Goal: Task Accomplishment & Management: Manage account settings

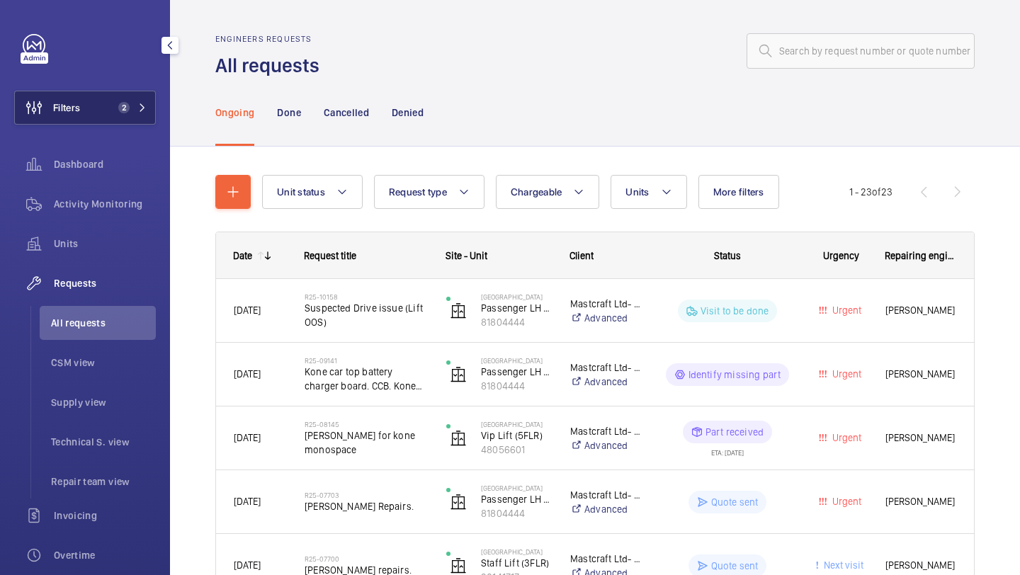
click at [106, 111] on button "Filters 2" at bounding box center [85, 108] width 142 height 34
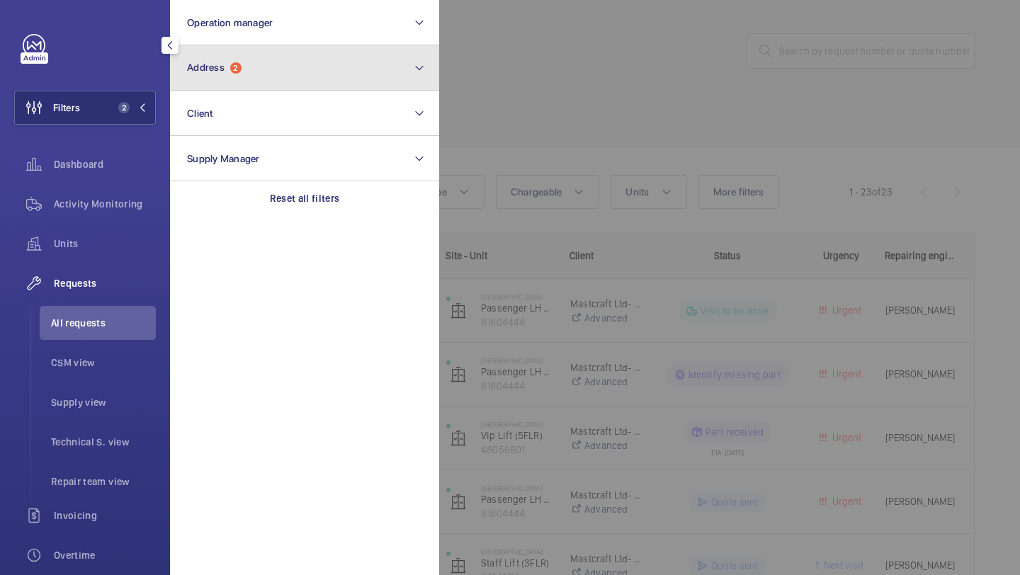
click at [238, 77] on button "Address 2" at bounding box center [304, 67] width 269 height 45
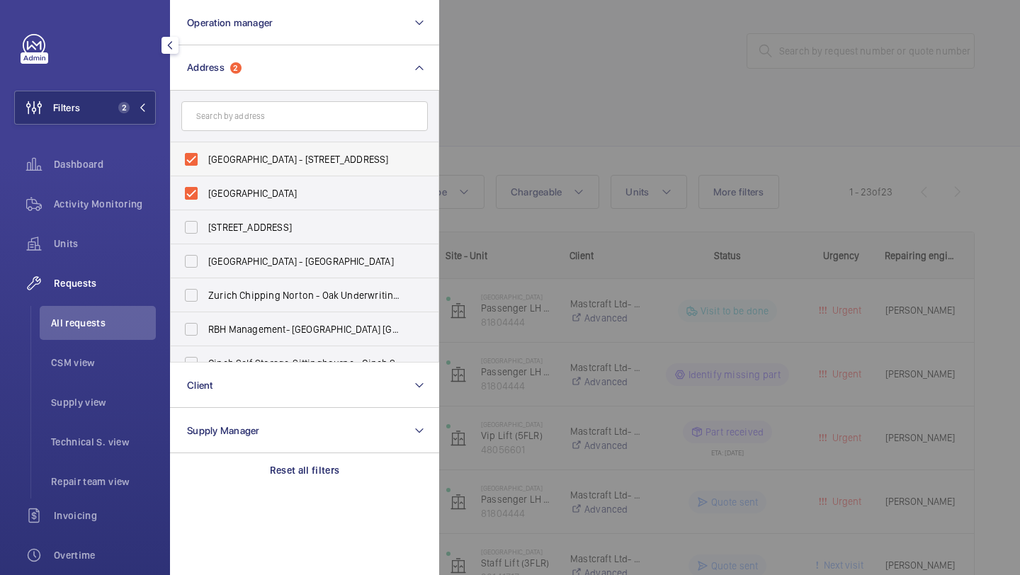
click at [230, 157] on span "[GEOGRAPHIC_DATA] - [STREET_ADDRESS]" at bounding box center [305, 159] width 195 height 14
click at [205, 157] on input "[GEOGRAPHIC_DATA] - [STREET_ADDRESS]" at bounding box center [191, 159] width 28 height 28
checkbox input "false"
click at [227, 188] on span "[GEOGRAPHIC_DATA]" at bounding box center [305, 193] width 195 height 14
click at [205, 188] on input "[GEOGRAPHIC_DATA]" at bounding box center [191, 193] width 28 height 28
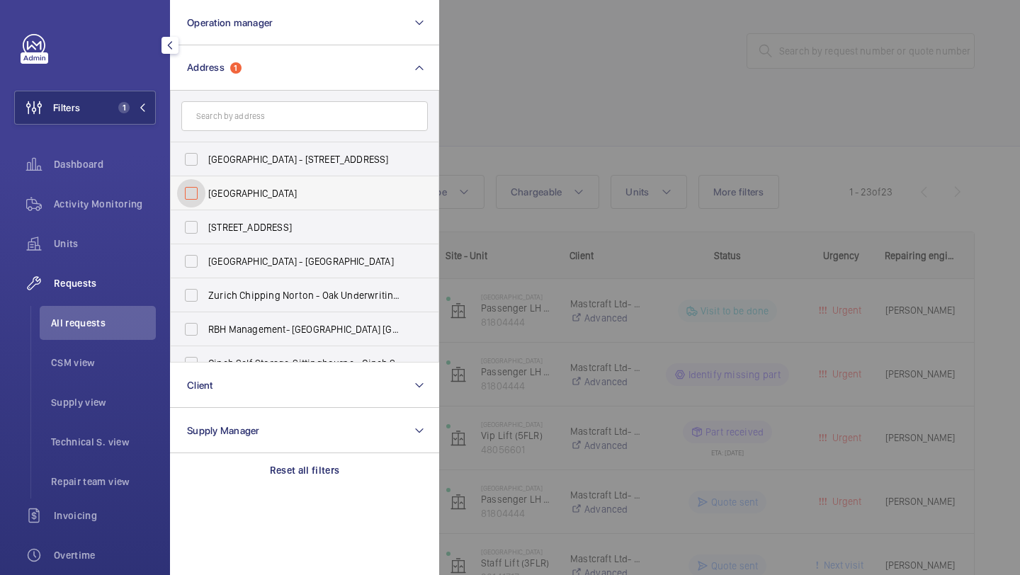
checkbox input "false"
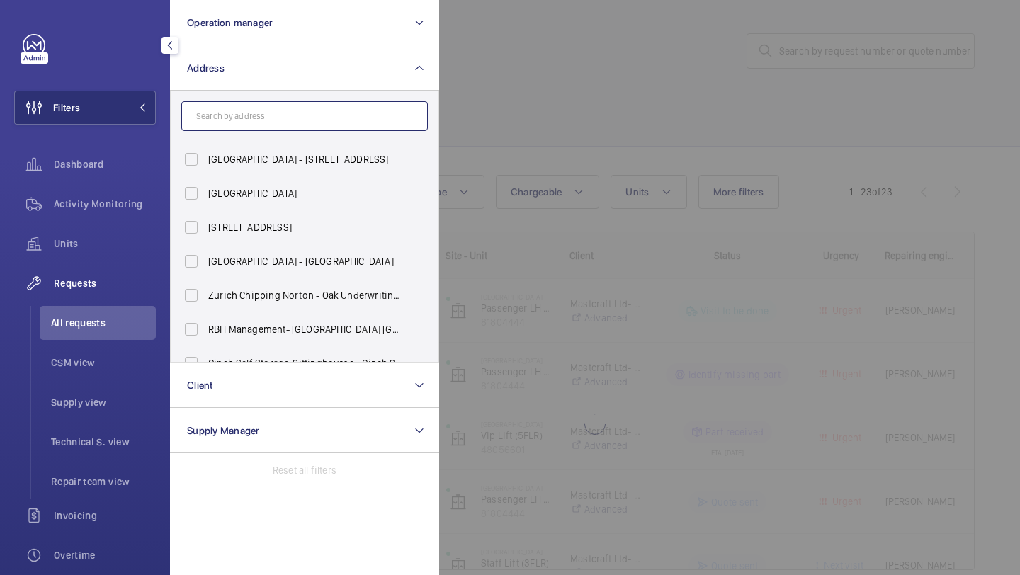
click at [227, 115] on input "text" at bounding box center [304, 116] width 247 height 30
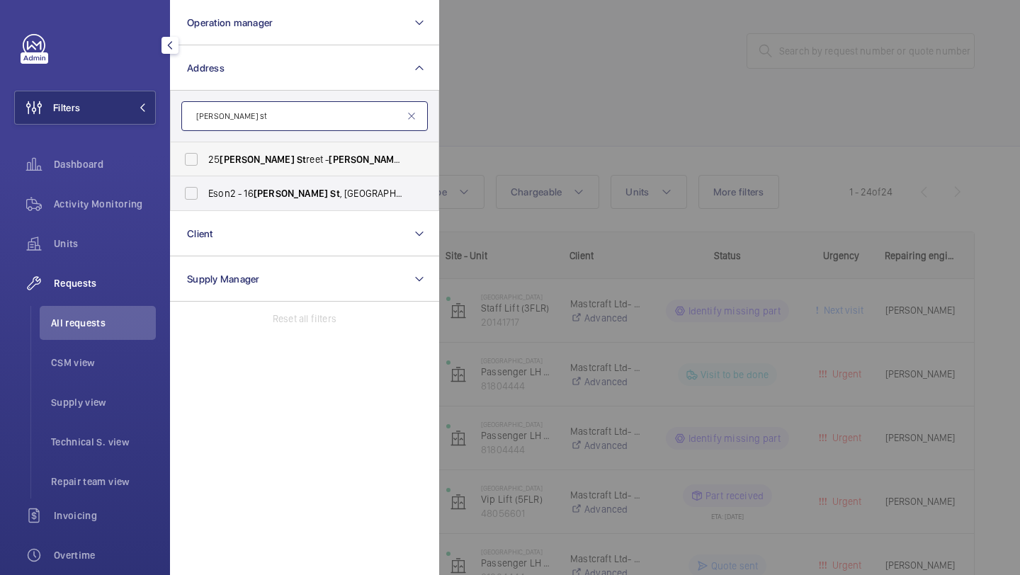
type input "[PERSON_NAME] st"
click at [230, 149] on label "[STREET_ADDRESS][PERSON_NAME][PERSON_NAME]" at bounding box center [294, 159] width 247 height 34
click at [205, 149] on input "[STREET_ADDRESS][PERSON_NAME][PERSON_NAME]" at bounding box center [191, 159] width 28 height 28
checkbox input "true"
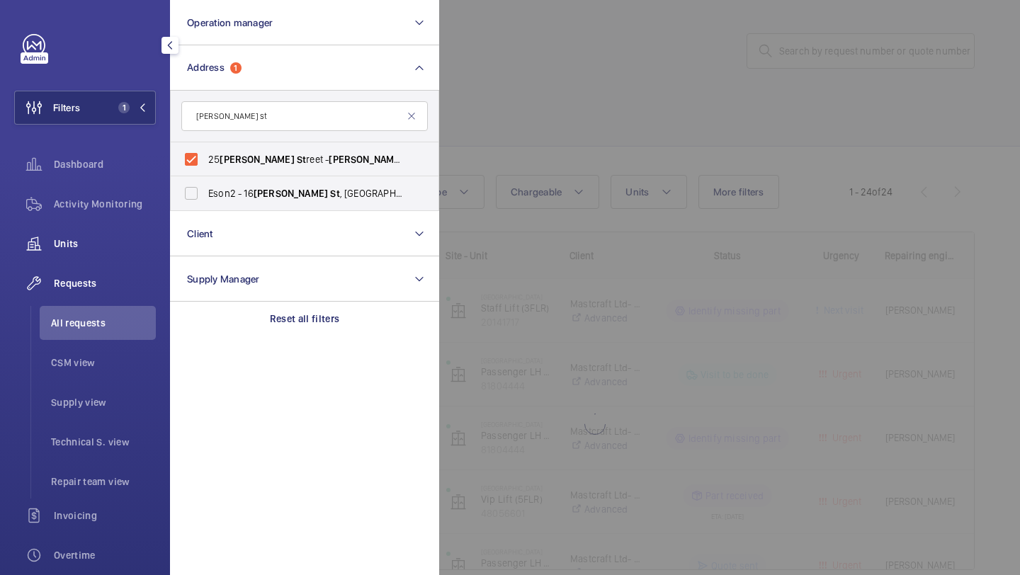
click at [138, 240] on span "Units" at bounding box center [105, 244] width 102 height 14
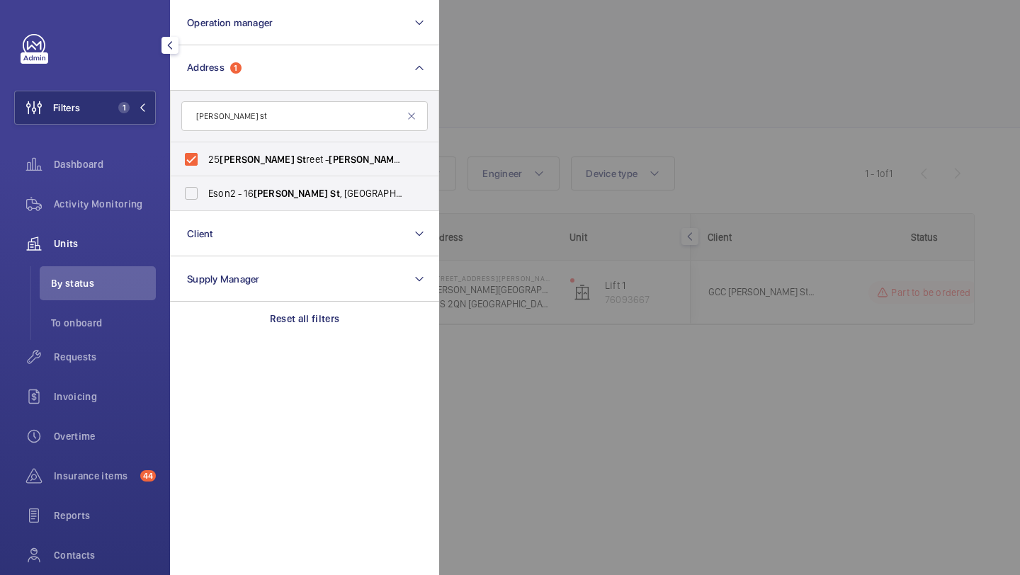
click at [766, 26] on div at bounding box center [949, 287] width 1020 height 575
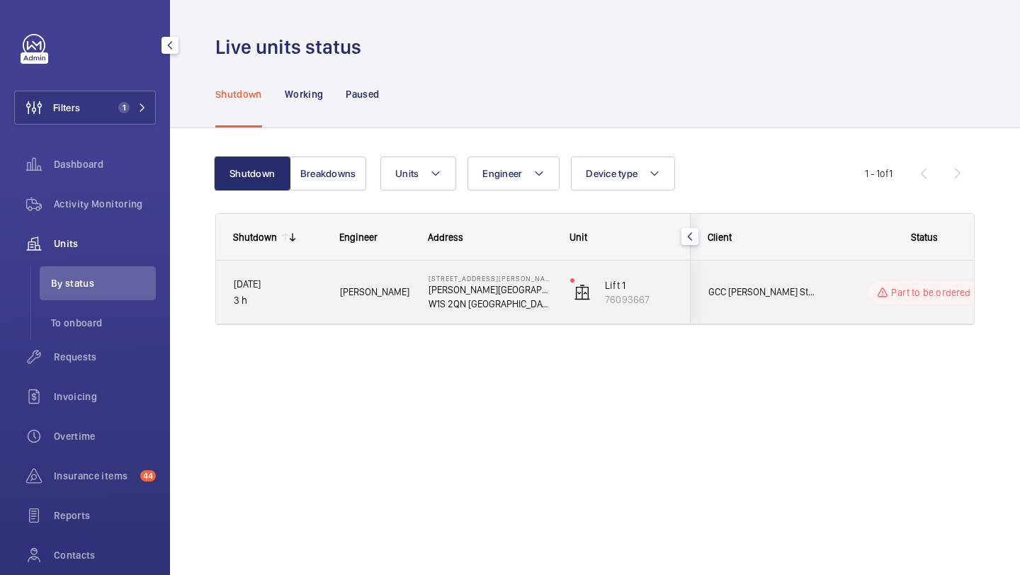
click at [846, 301] on wm-front-pills-cell "Part to be ordered" at bounding box center [924, 292] width 176 height 23
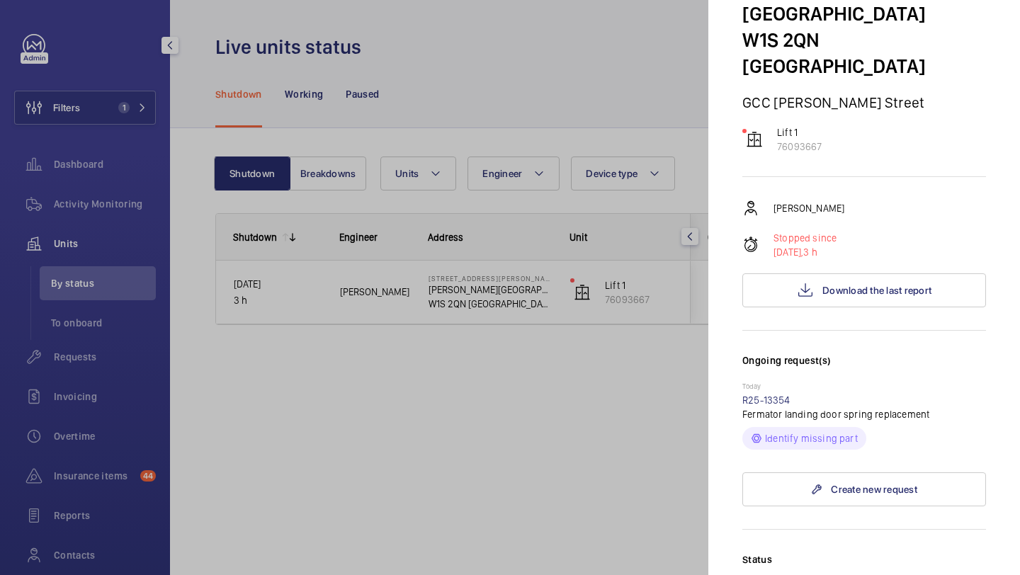
scroll to position [326, 0]
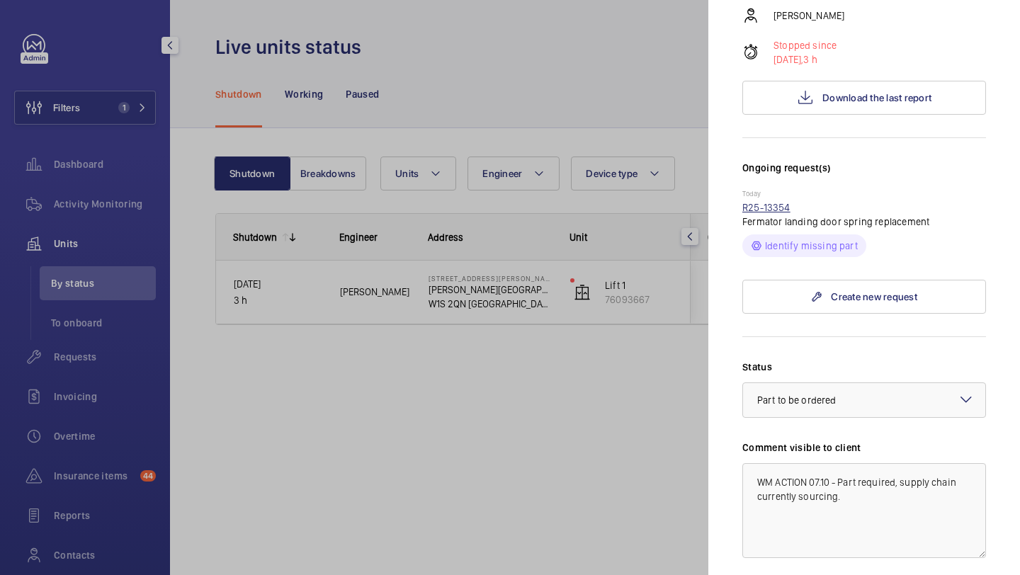
drag, startPoint x: 797, startPoint y: 129, endPoint x: 744, endPoint y: 128, distance: 53.1
click at [744, 189] on div "[DATE] R25-13354 Fermator landing door spring replacement Identify missing part" at bounding box center [864, 223] width 244 height 68
copy link "R25-13354"
click at [567, 64] on div at bounding box center [510, 287] width 1020 height 575
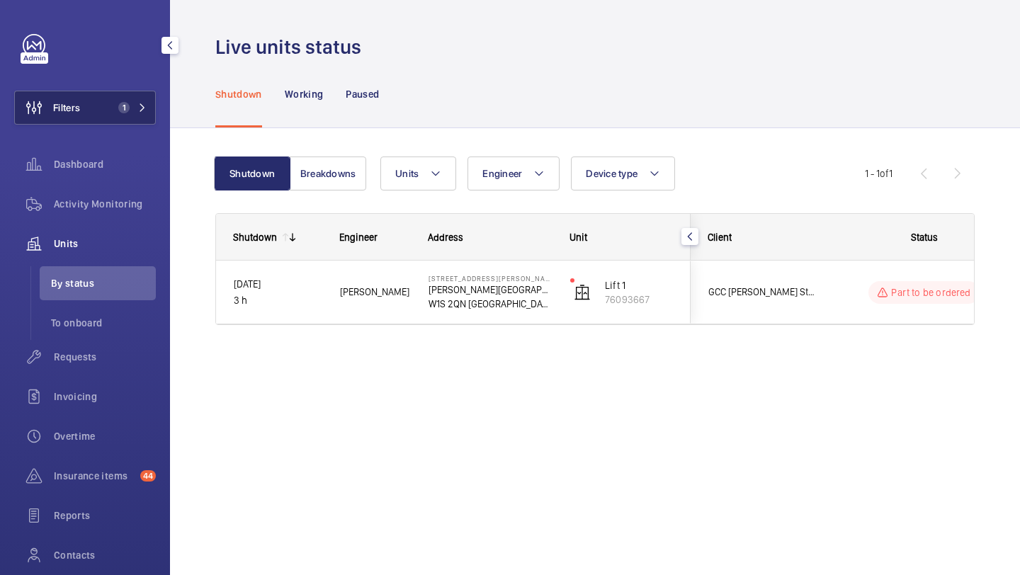
click at [124, 113] on button "Filters 1" at bounding box center [85, 108] width 142 height 34
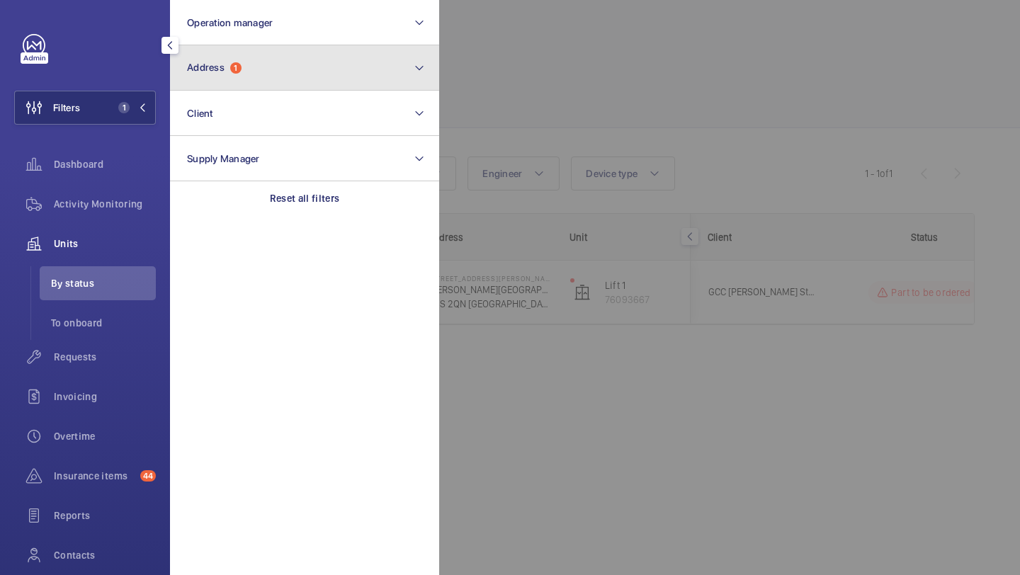
click at [249, 65] on button "Address 1" at bounding box center [304, 67] width 269 height 45
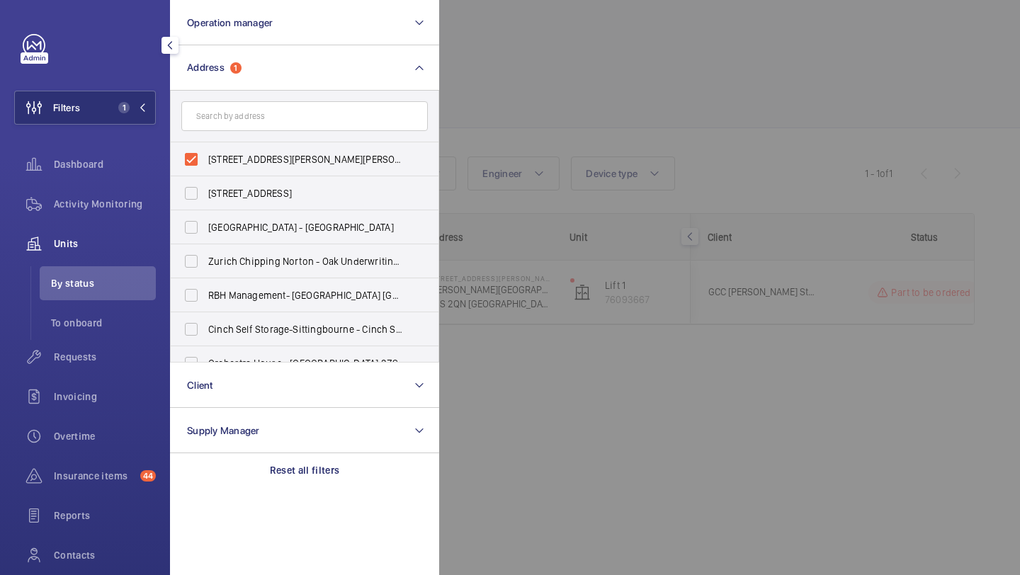
click at [239, 139] on form at bounding box center [305, 117] width 268 height 52
click at [236, 152] on span "[STREET_ADDRESS][PERSON_NAME][PERSON_NAME]" at bounding box center [305, 159] width 195 height 14
click at [205, 152] on input "[STREET_ADDRESS][PERSON_NAME][PERSON_NAME]" at bounding box center [191, 159] width 28 height 28
checkbox input "false"
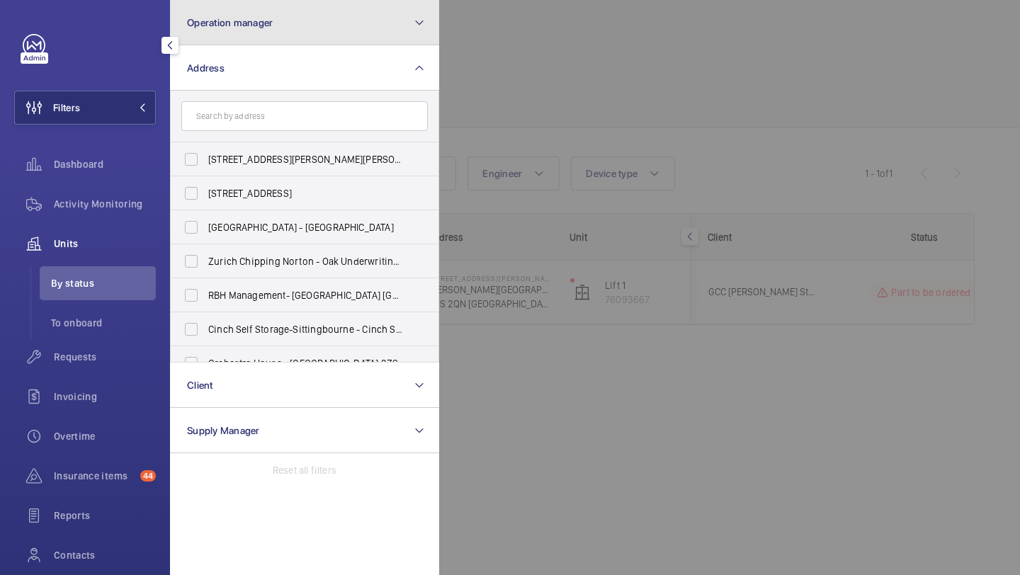
click at [264, 13] on button "Operation manager" at bounding box center [304, 22] width 269 height 45
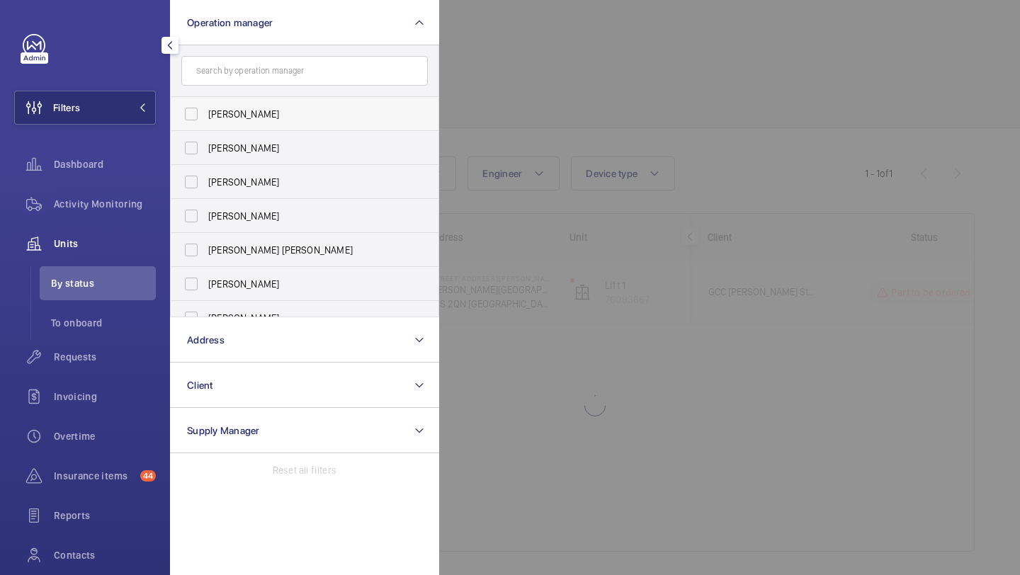
click at [216, 120] on span "[PERSON_NAME]" at bounding box center [305, 114] width 195 height 14
click at [205, 120] on input "[PERSON_NAME]" at bounding box center [191, 114] width 28 height 28
checkbox input "true"
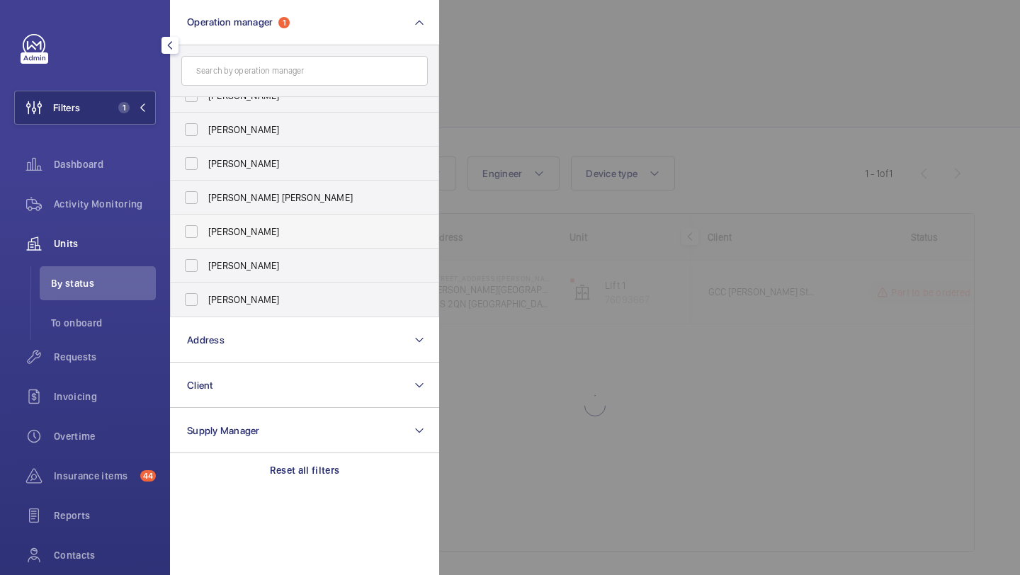
click at [214, 300] on span "[PERSON_NAME]" at bounding box center [305, 300] width 195 height 14
click at [205, 300] on input "[PERSON_NAME]" at bounding box center [191, 299] width 28 height 28
checkbox input "true"
click at [532, 93] on div at bounding box center [949, 287] width 1020 height 575
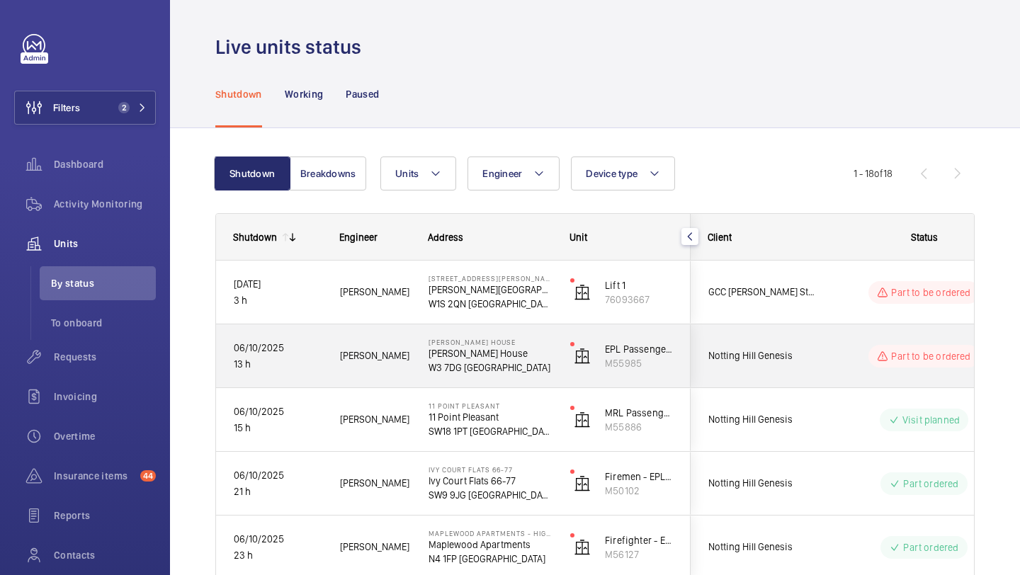
click at [834, 288] on div "Part to be ordered" at bounding box center [915, 292] width 193 height 51
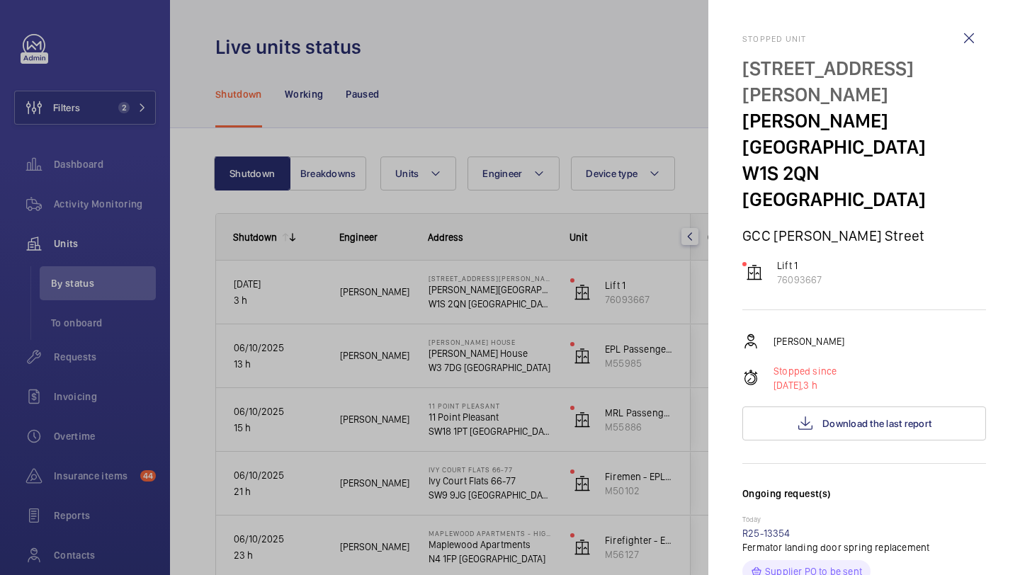
scroll to position [372, 0]
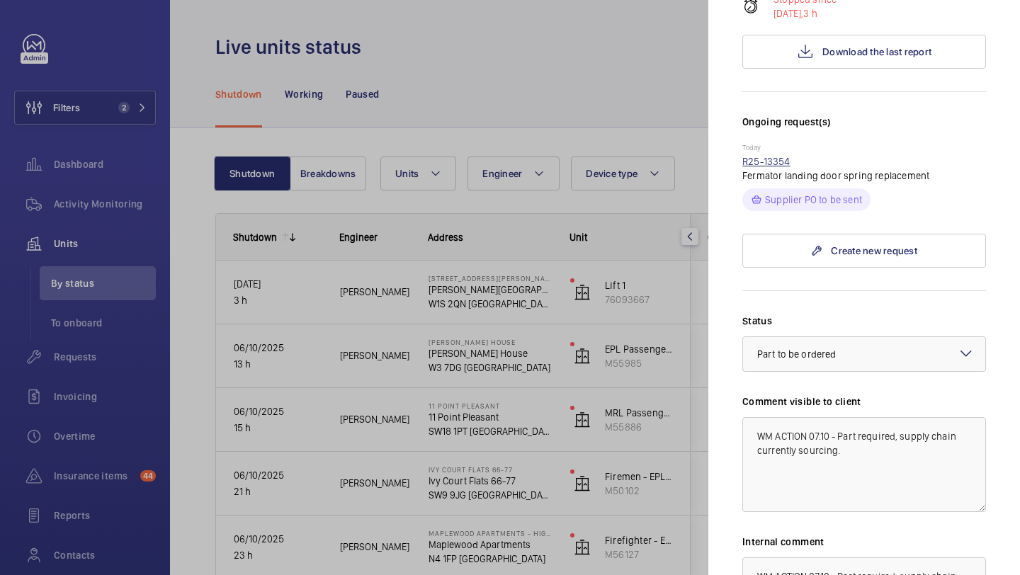
click at [774, 156] on link "R25-13354" at bounding box center [766, 161] width 48 height 11
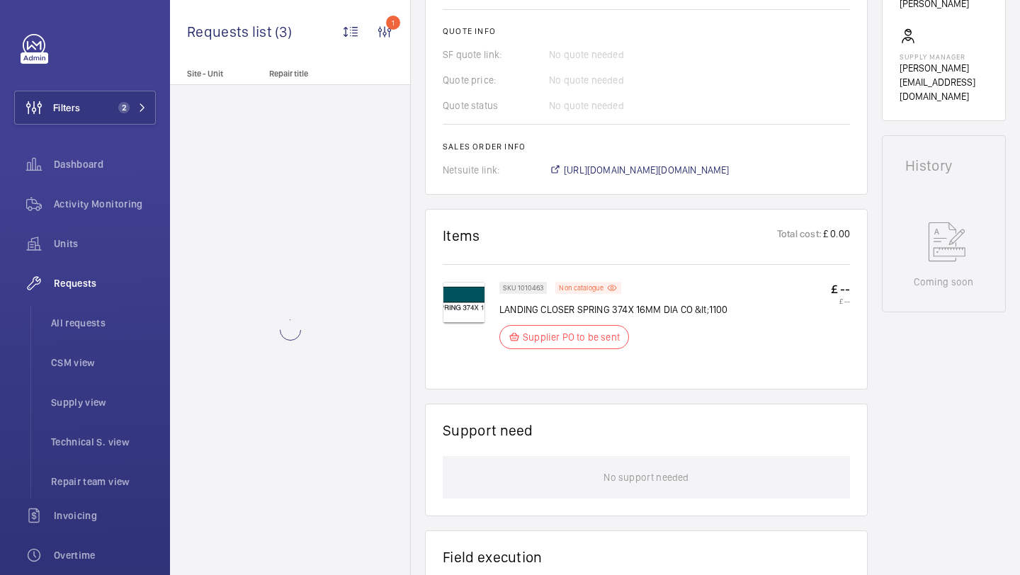
scroll to position [567, 0]
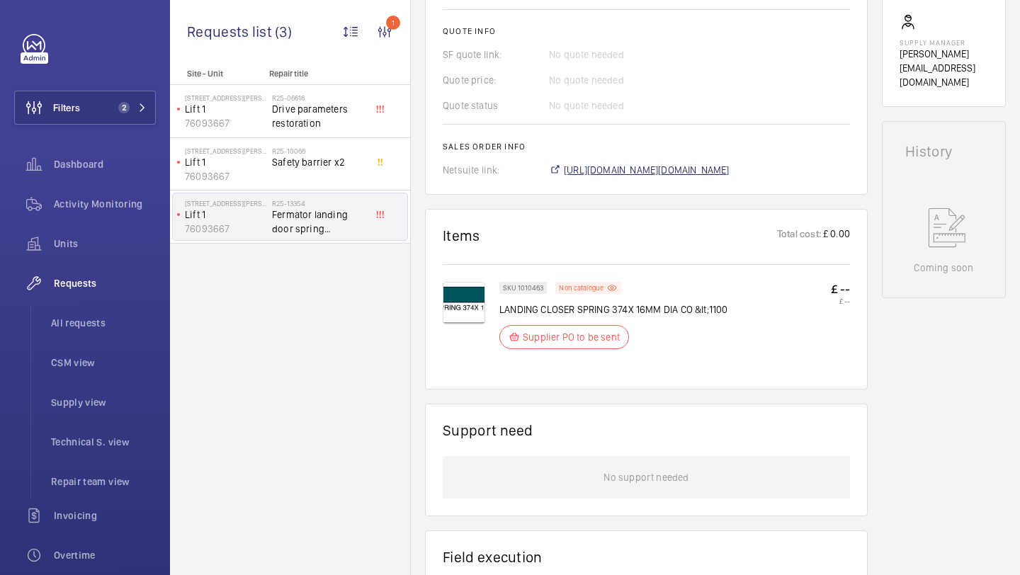
click at [623, 171] on span "[URL][DOMAIN_NAME][DOMAIN_NAME]" at bounding box center [647, 170] width 166 height 14
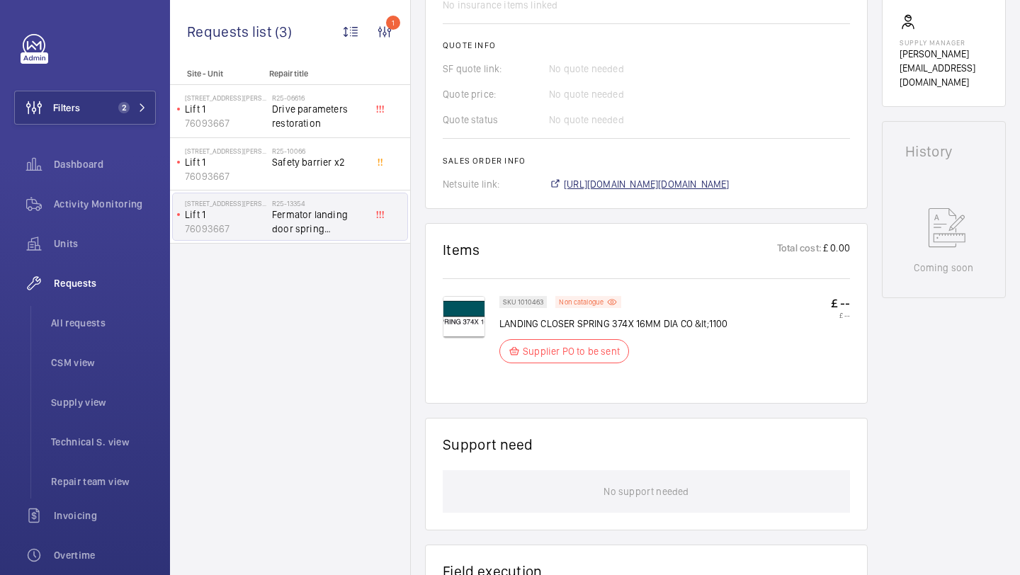
scroll to position [582, 0]
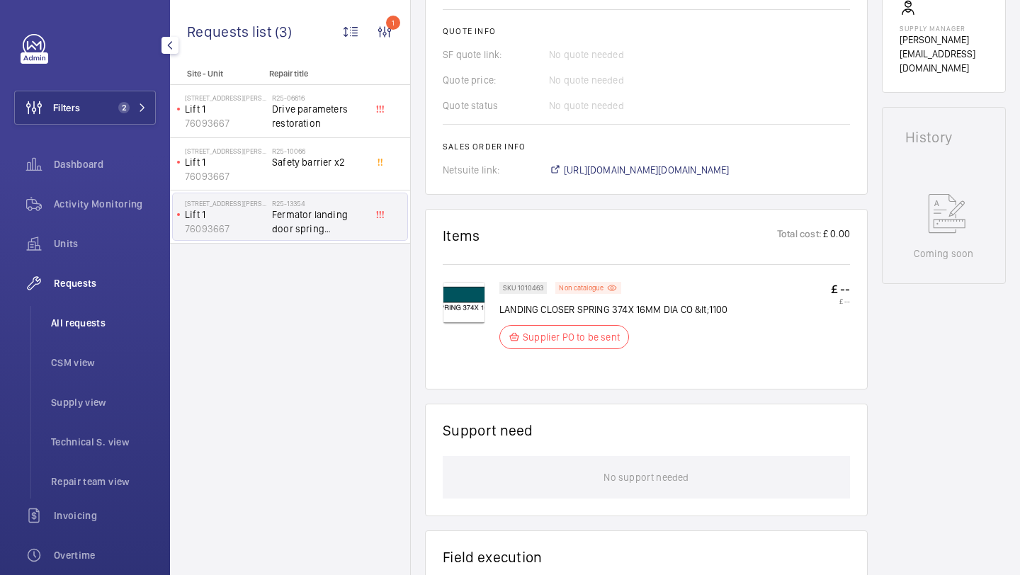
click at [90, 315] on li "All requests" at bounding box center [98, 323] width 116 height 34
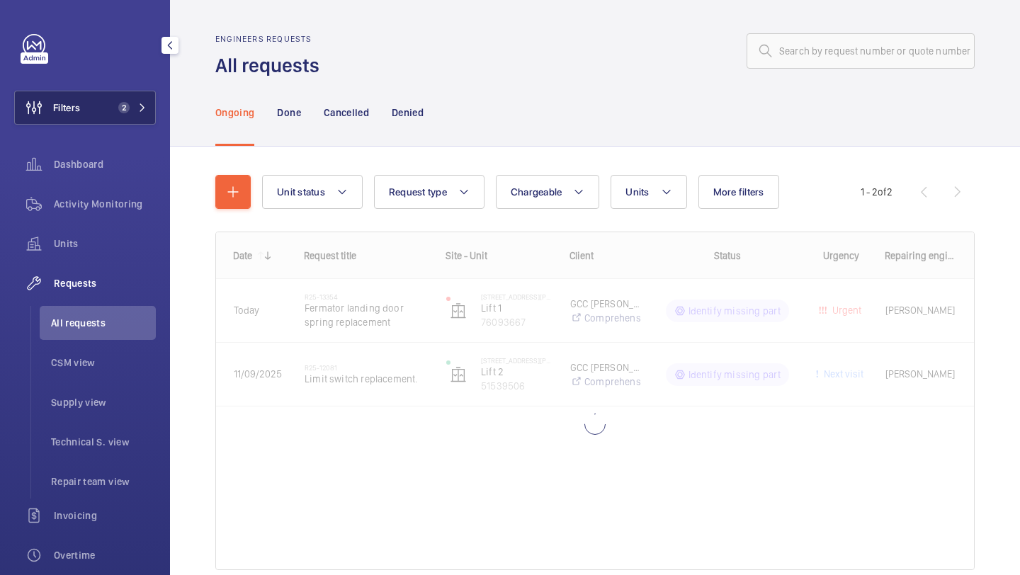
click at [132, 103] on span "2" at bounding box center [130, 107] width 34 height 11
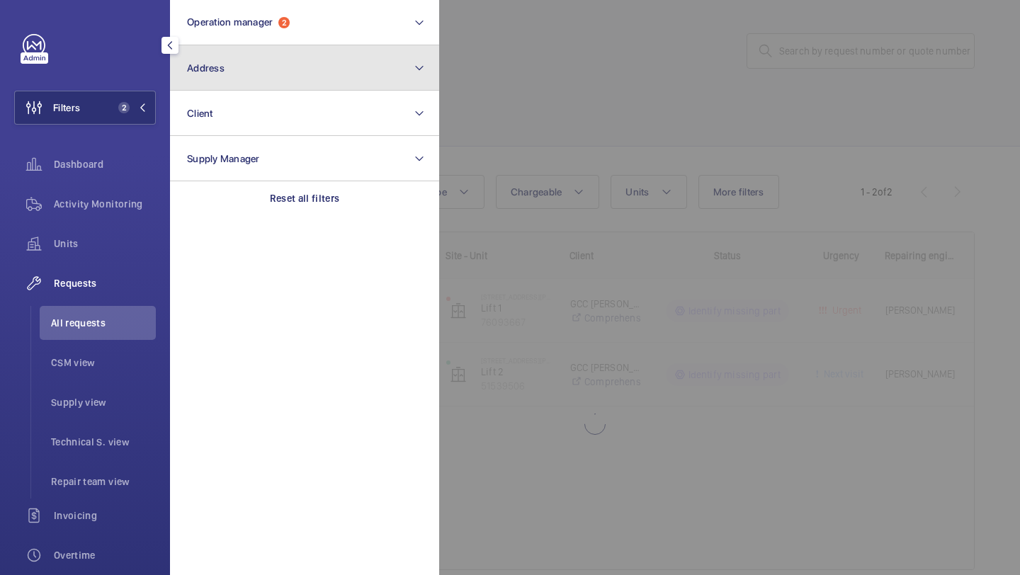
click at [265, 69] on button "Address" at bounding box center [304, 67] width 269 height 45
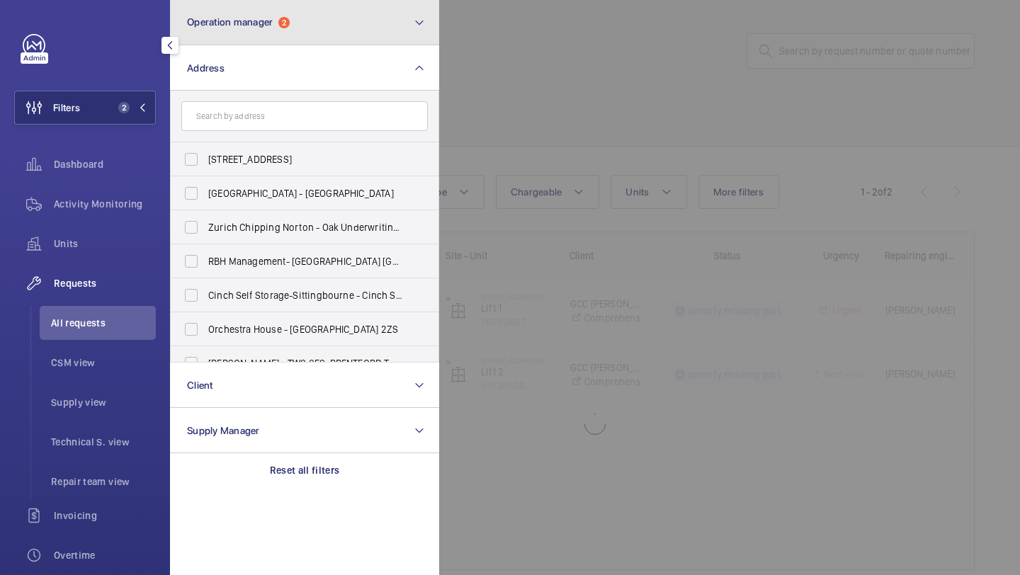
click at [278, 27] on span "Operation manager 2" at bounding box center [238, 22] width 103 height 12
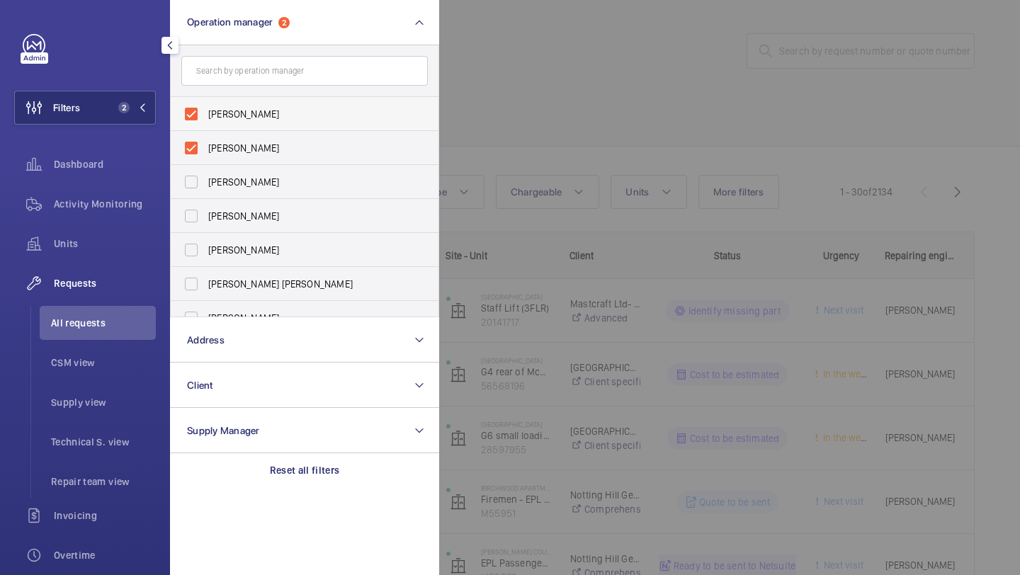
click at [239, 124] on label "[PERSON_NAME]" at bounding box center [294, 114] width 247 height 34
click at [205, 124] on input "[PERSON_NAME]" at bounding box center [191, 114] width 28 height 28
click at [222, 158] on label "[PERSON_NAME]" at bounding box center [294, 148] width 247 height 34
click at [205, 158] on input "[PERSON_NAME]" at bounding box center [191, 148] width 28 height 28
checkbox input "true"
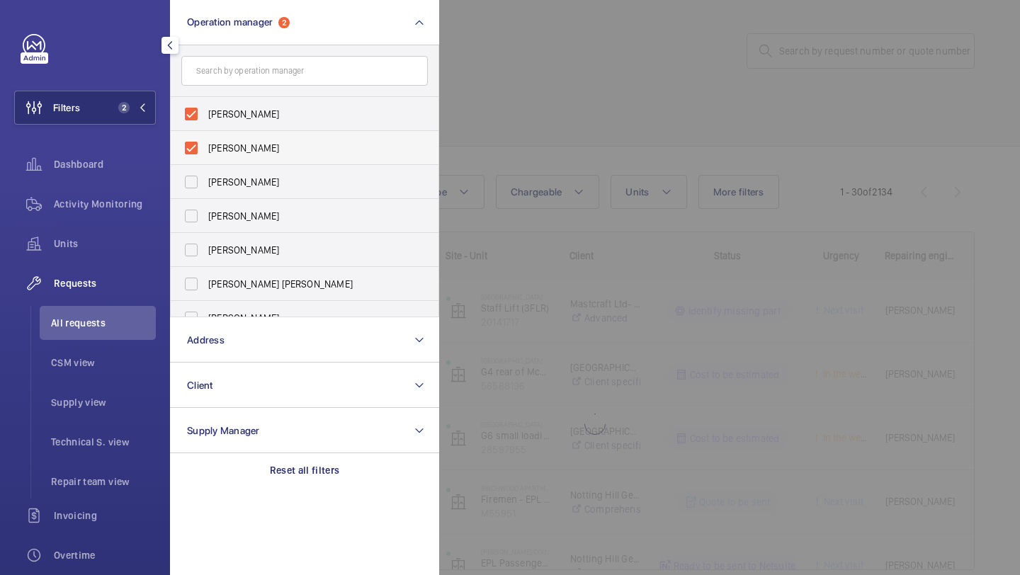
click at [228, 140] on label "[PERSON_NAME]" at bounding box center [294, 148] width 247 height 34
click at [205, 140] on input "[PERSON_NAME]" at bounding box center [191, 148] width 28 height 28
checkbox input "false"
click at [230, 117] on span "[PERSON_NAME]" at bounding box center [305, 114] width 195 height 14
click at [205, 117] on input "[PERSON_NAME]" at bounding box center [191, 114] width 28 height 28
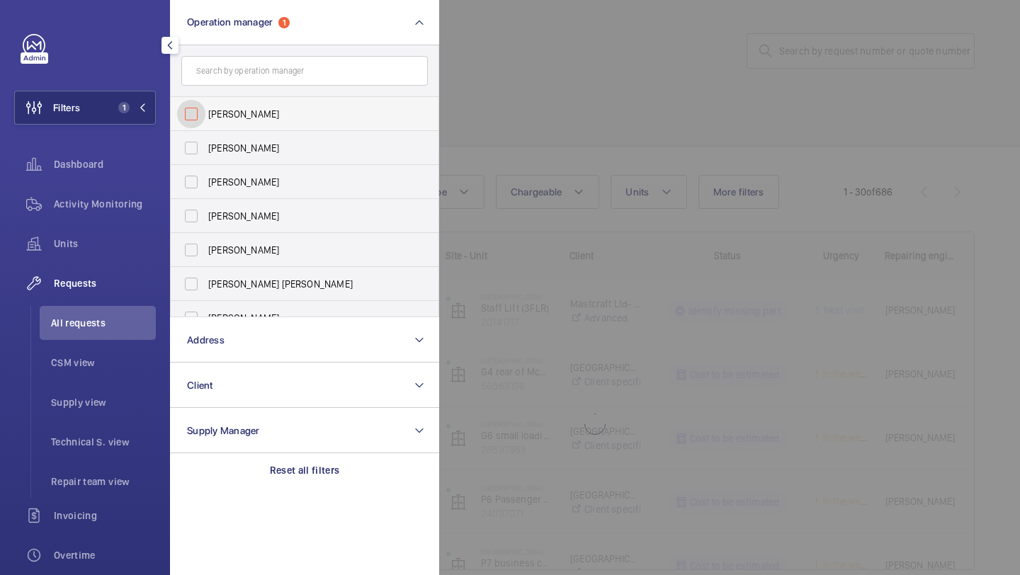
checkbox input "false"
click at [728, 104] on div at bounding box center [949, 287] width 1020 height 575
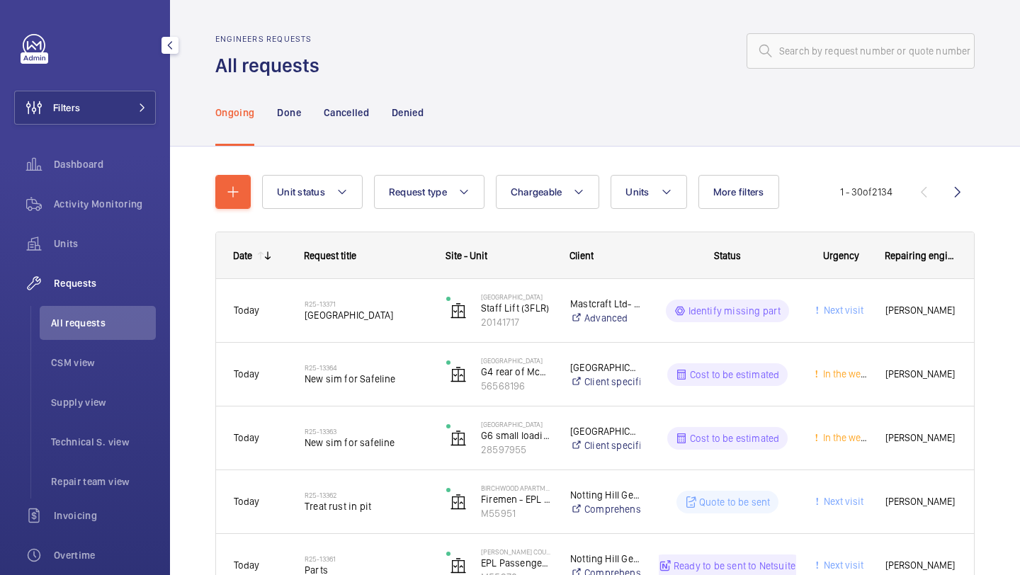
click at [799, 74] on div "Engineers requests All requests" at bounding box center [594, 56] width 759 height 45
click at [800, 67] on input "text" at bounding box center [861, 50] width 228 height 35
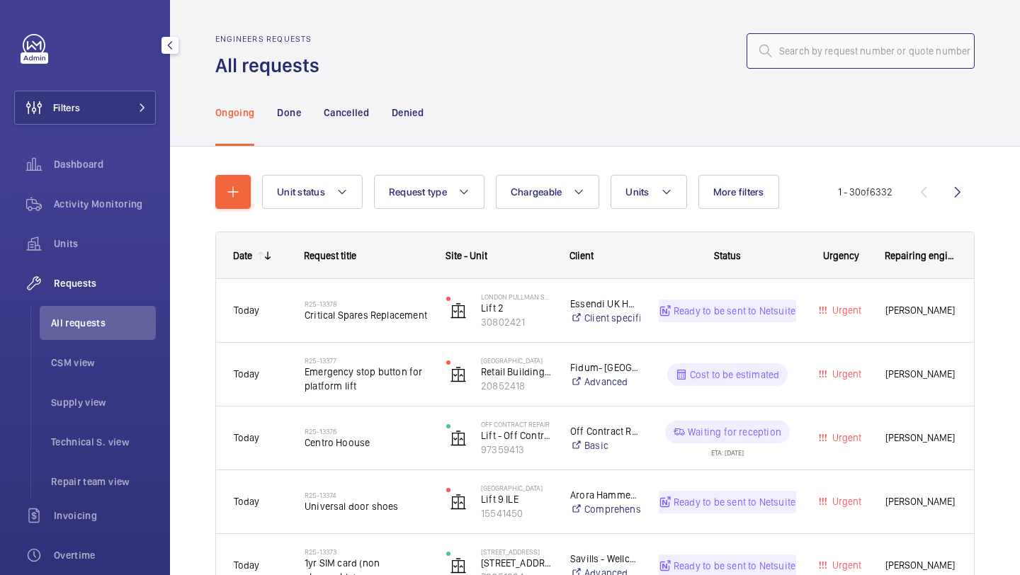
click at [800, 49] on input "text" at bounding box center [861, 50] width 228 height 35
paste input "R24-11161"
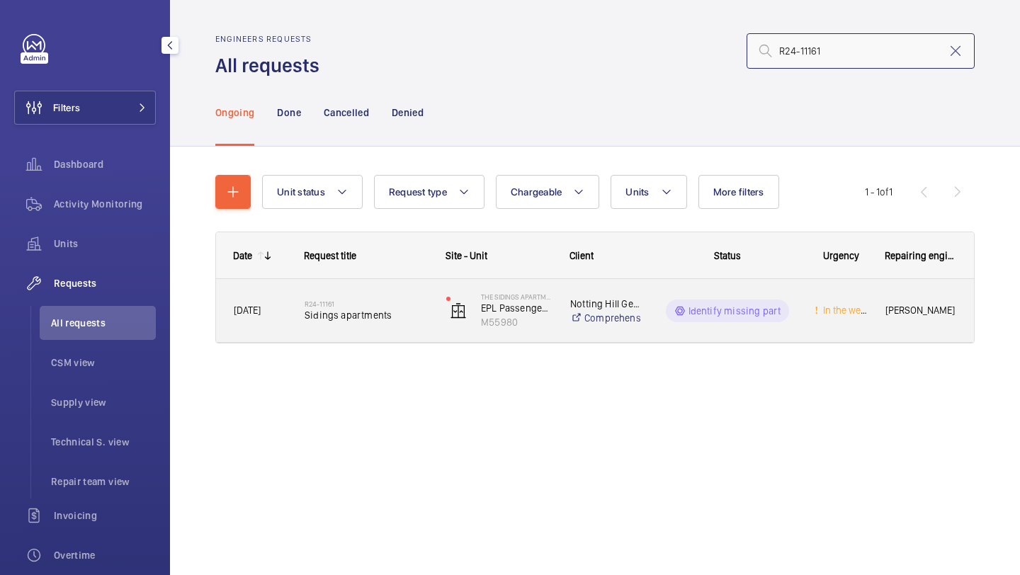
type input "R24-11161"
click at [393, 331] on div "R24-11161 Sidings apartments" at bounding box center [366, 310] width 123 height 41
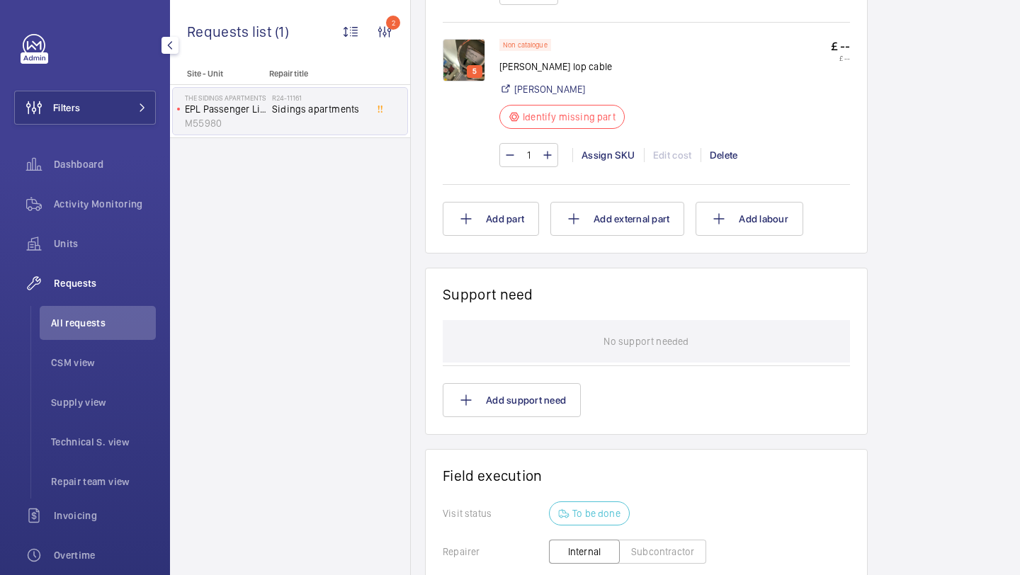
scroll to position [749, 0]
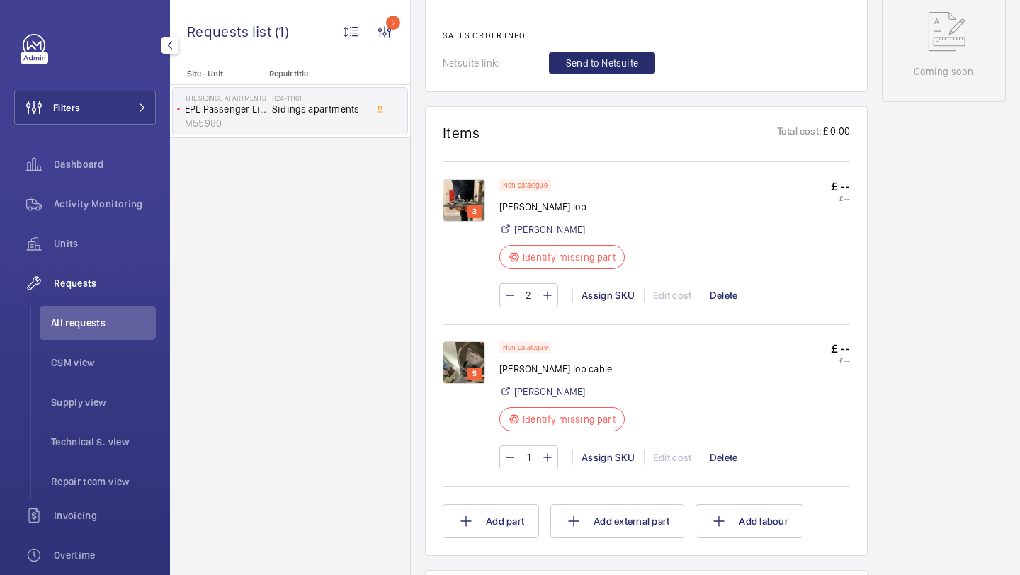
click at [477, 189] on img at bounding box center [464, 200] width 43 height 43
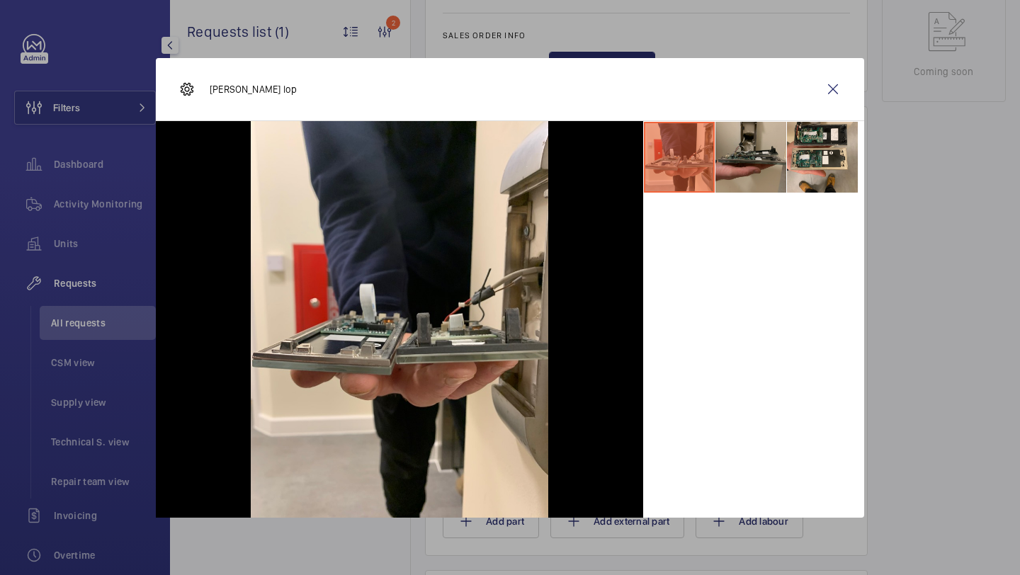
click at [750, 171] on li at bounding box center [750, 157] width 71 height 71
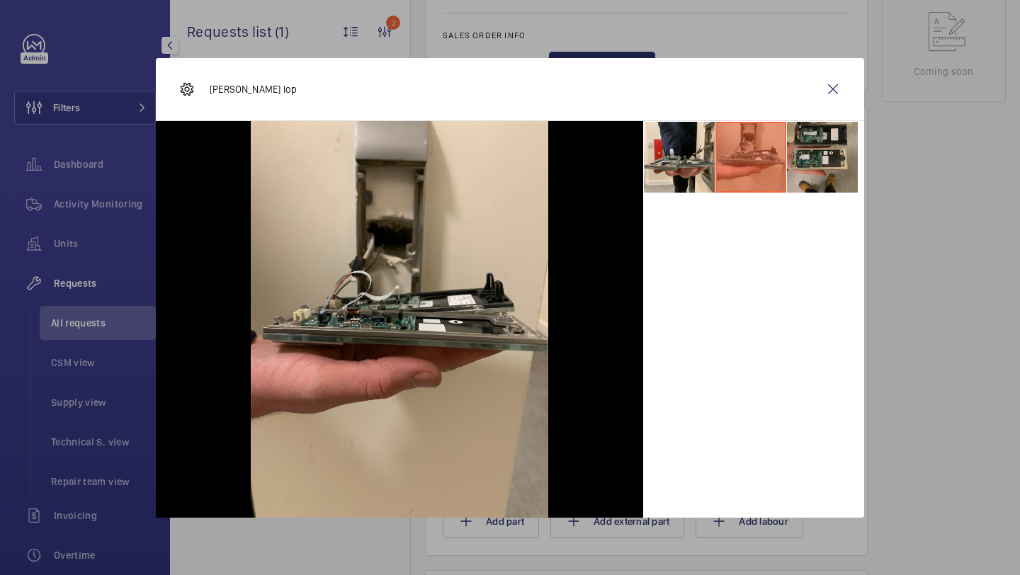
click at [803, 165] on li at bounding box center [822, 157] width 71 height 71
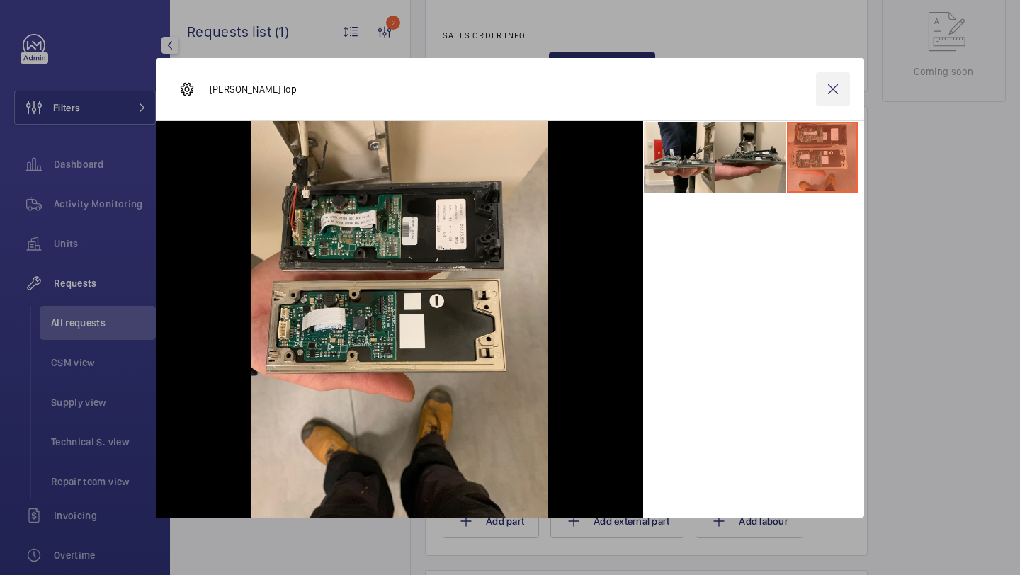
click at [822, 94] on wm-front-icon-button at bounding box center [833, 89] width 34 height 34
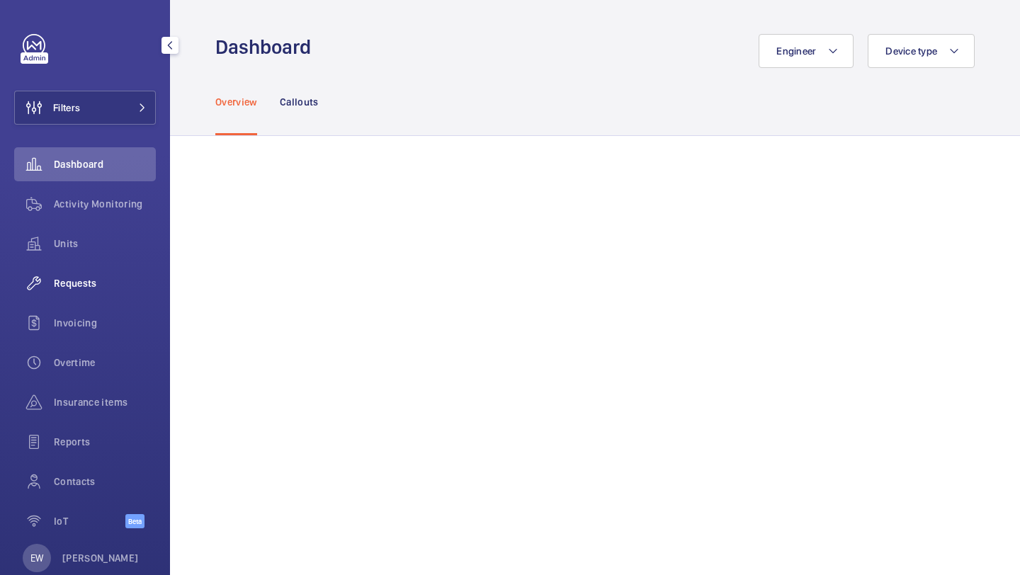
click at [101, 279] on span "Requests" at bounding box center [105, 283] width 102 height 14
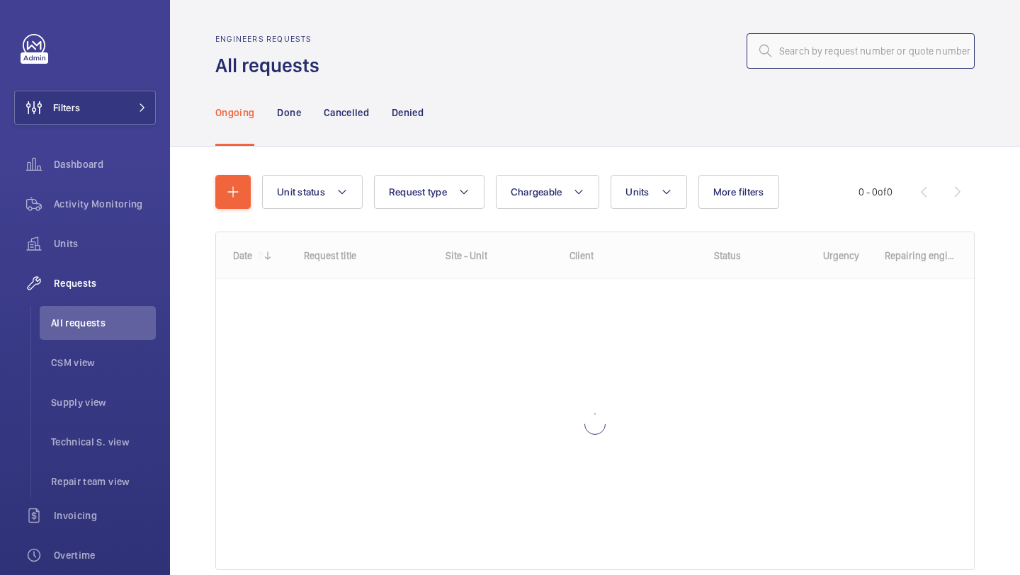
click at [786, 52] on input "text" at bounding box center [861, 50] width 228 height 35
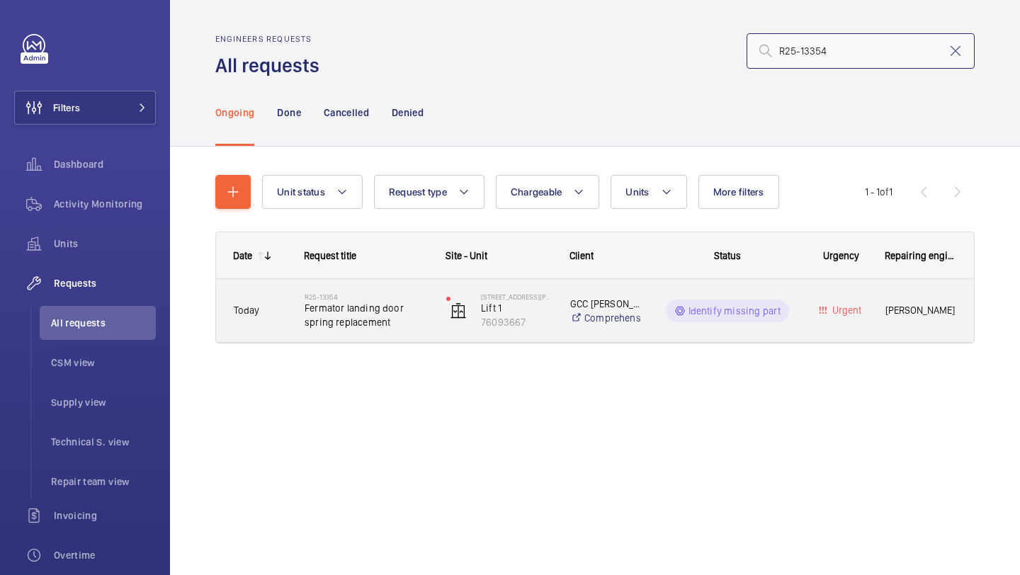
type input "R25-13354"
click at [370, 316] on span "Fermator landing door spring replacement" at bounding box center [366, 315] width 123 height 28
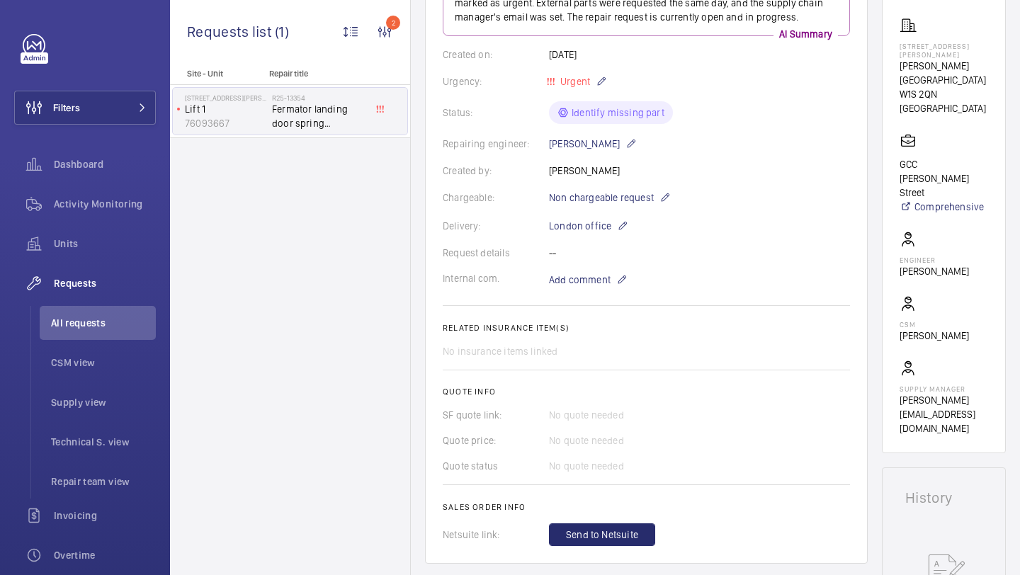
scroll to position [657, 0]
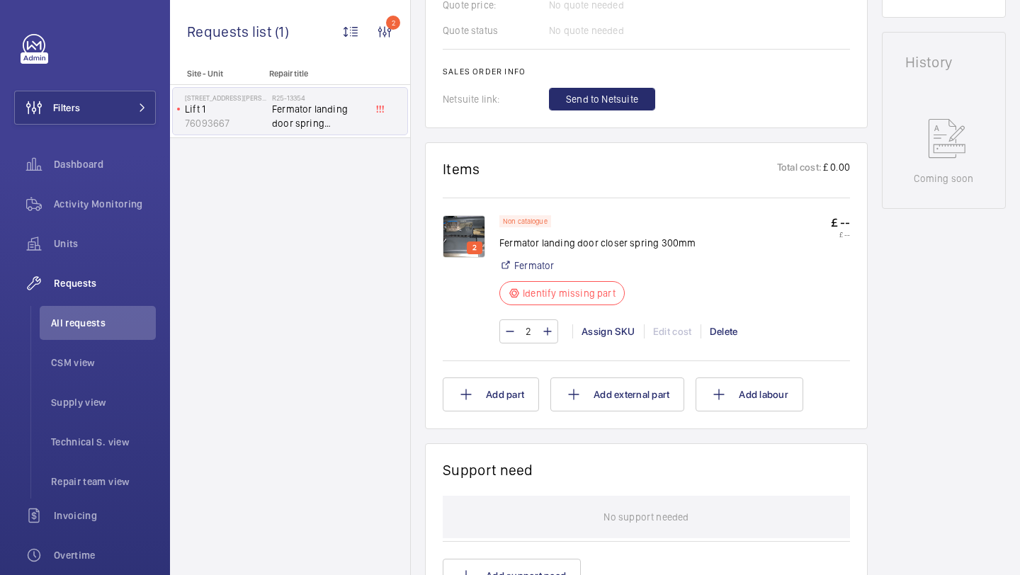
click at [475, 222] on div "2 Non catalogue Fermator landing door closer spring 300mm Fermator Identify mis…" at bounding box center [646, 278] width 407 height 160
click at [620, 339] on div "Assign SKU" at bounding box center [608, 331] width 72 height 14
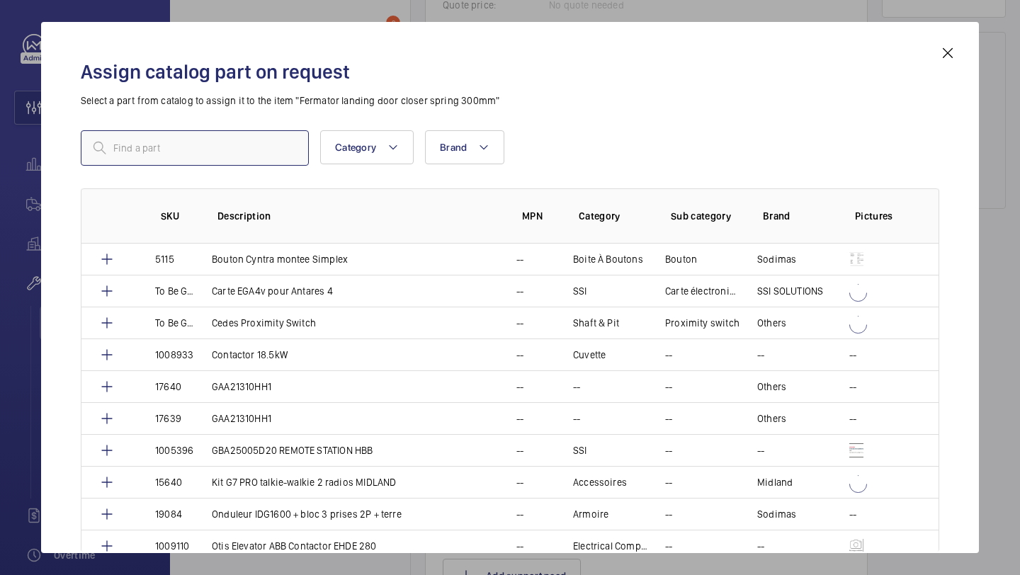
click at [273, 152] on input "text" at bounding box center [195, 147] width 228 height 35
paste input "LANDING CLOSER SPRING 374X 16MM DIA CO <1100"
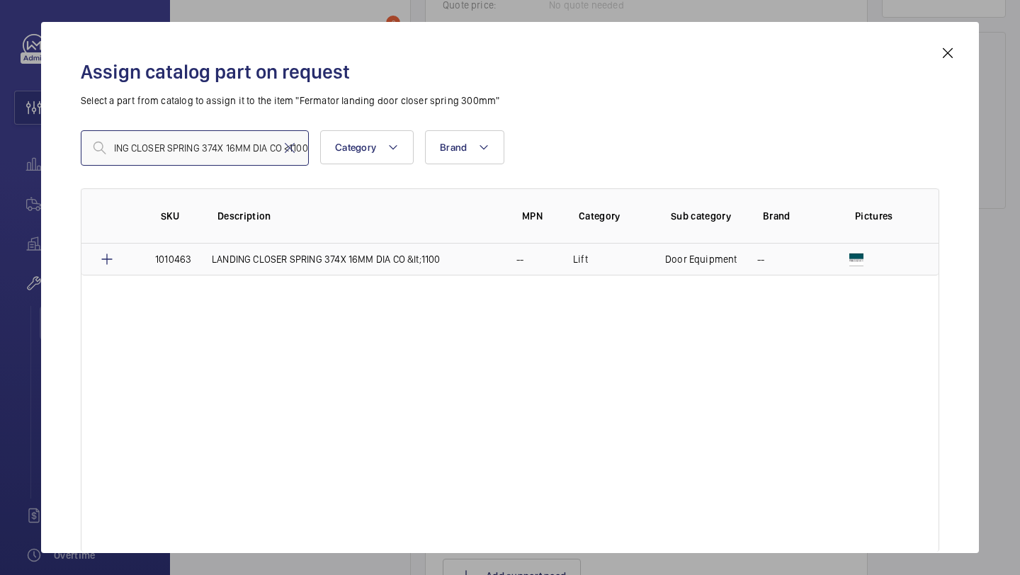
type input "LANDING CLOSER SPRING 374X 16MM DIA CO <1100"
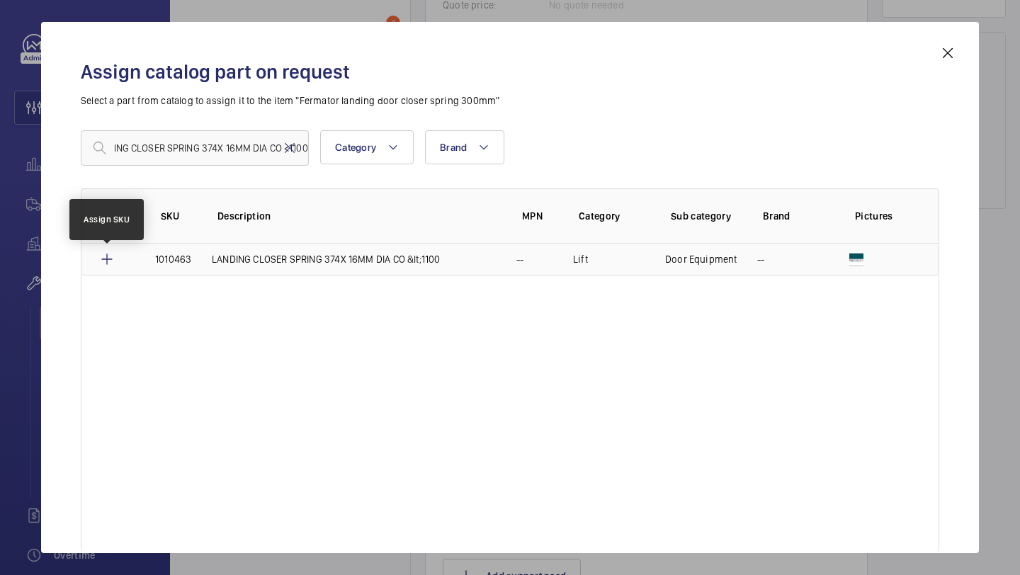
click at [115, 258] on mat-icon at bounding box center [106, 259] width 17 height 17
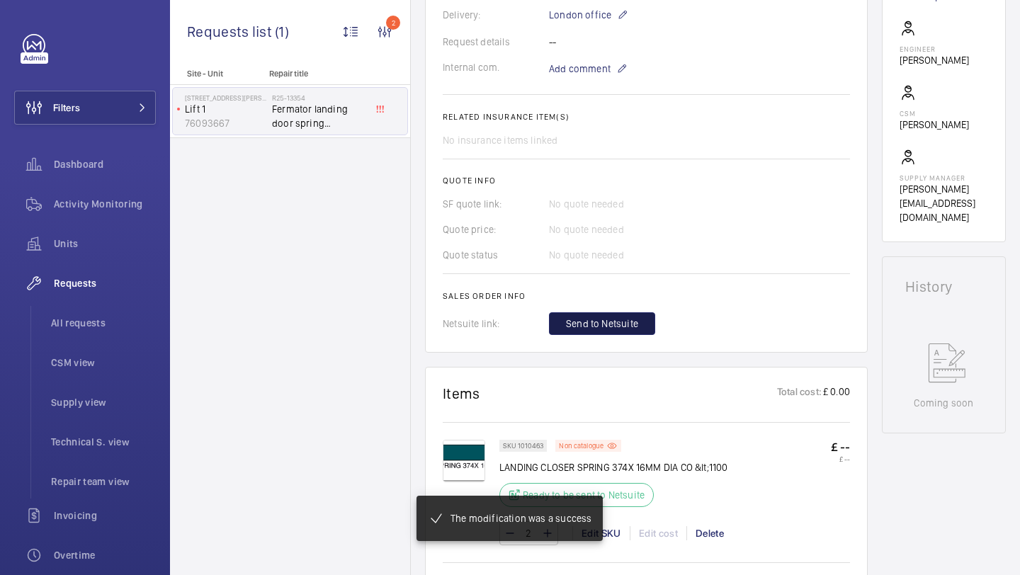
click at [584, 317] on span "Send to Netsuite" at bounding box center [602, 324] width 72 height 14
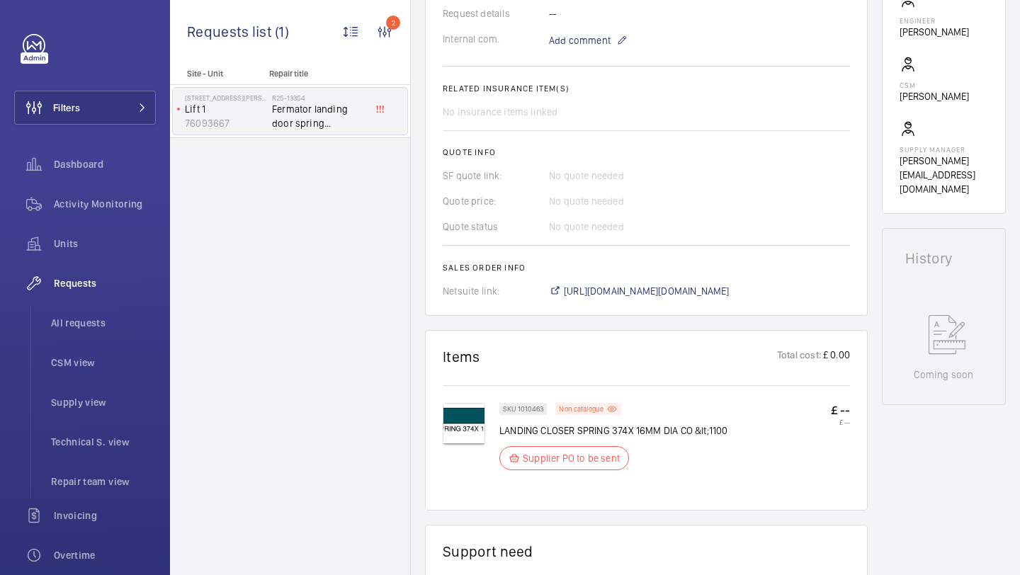
scroll to position [475, 0]
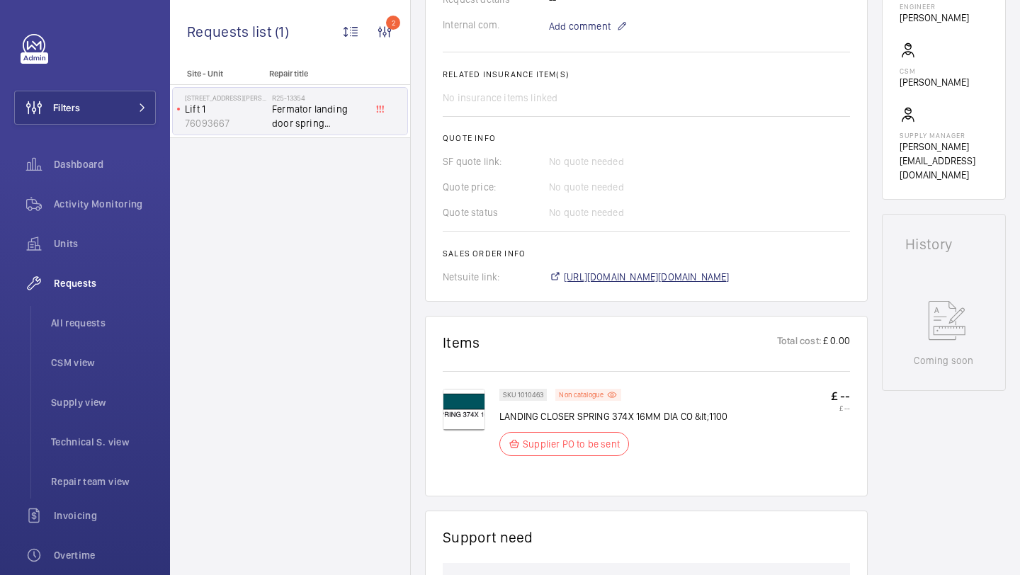
click at [611, 278] on span "[URL][DOMAIN_NAME][DOMAIN_NAME]" at bounding box center [647, 277] width 166 height 14
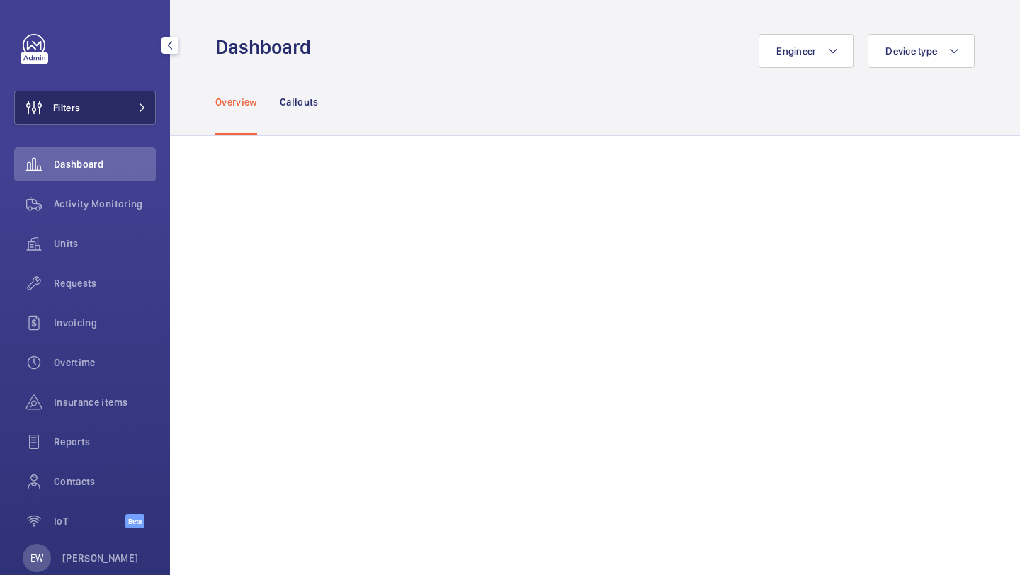
click at [138, 108] on mat-icon at bounding box center [142, 107] width 9 height 9
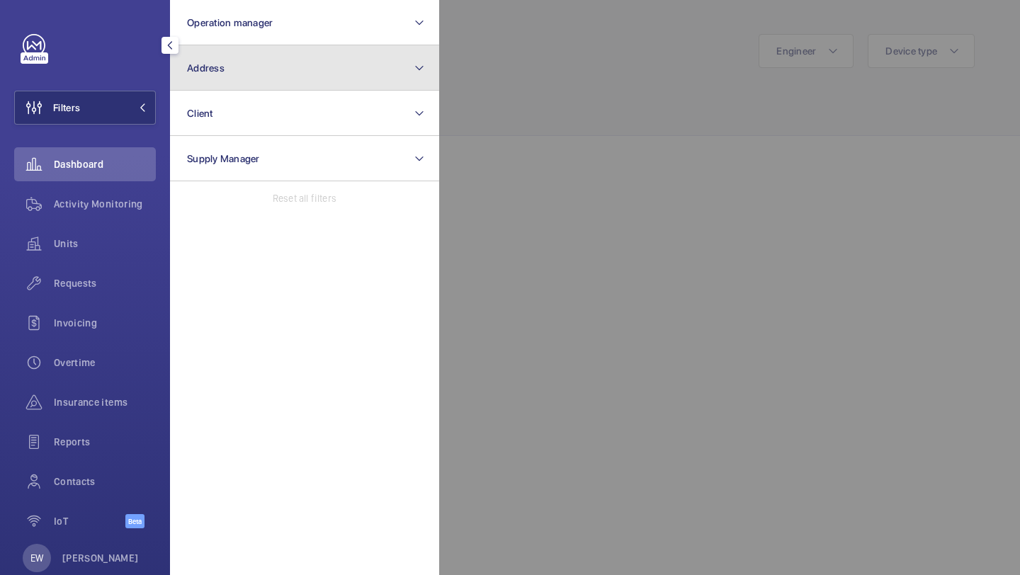
click at [229, 69] on button "Address" at bounding box center [304, 67] width 269 height 45
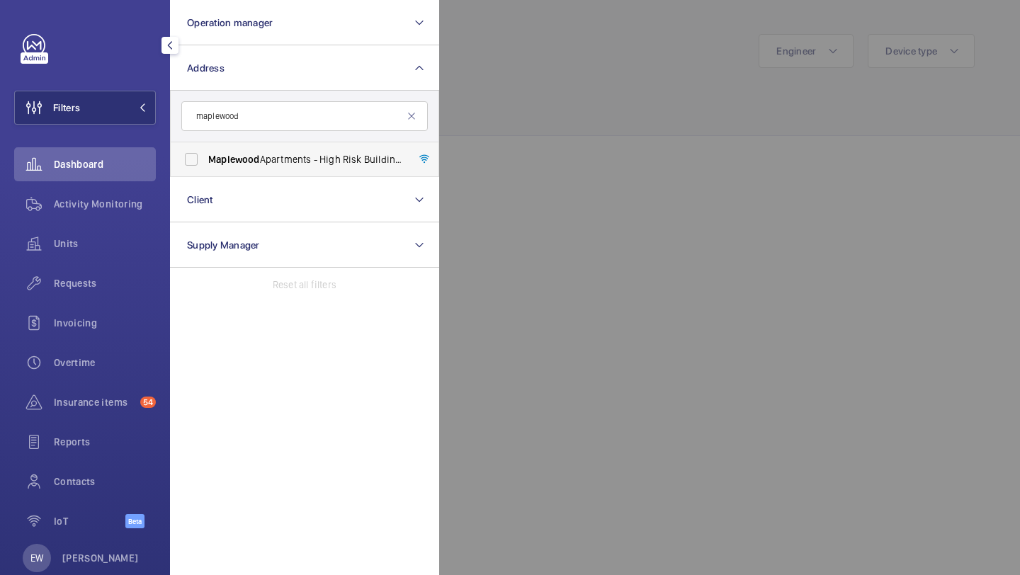
type input "maplewood"
click at [225, 154] on span "Maplewood" at bounding box center [234, 159] width 52 height 11
click at [205, 154] on input "Maplewood Apartments - High Risk Building - Maplewood Apartments, LONDON N4 1FP" at bounding box center [191, 159] width 28 height 28
checkbox input "true"
click at [106, 281] on span "Requests" at bounding box center [105, 283] width 102 height 14
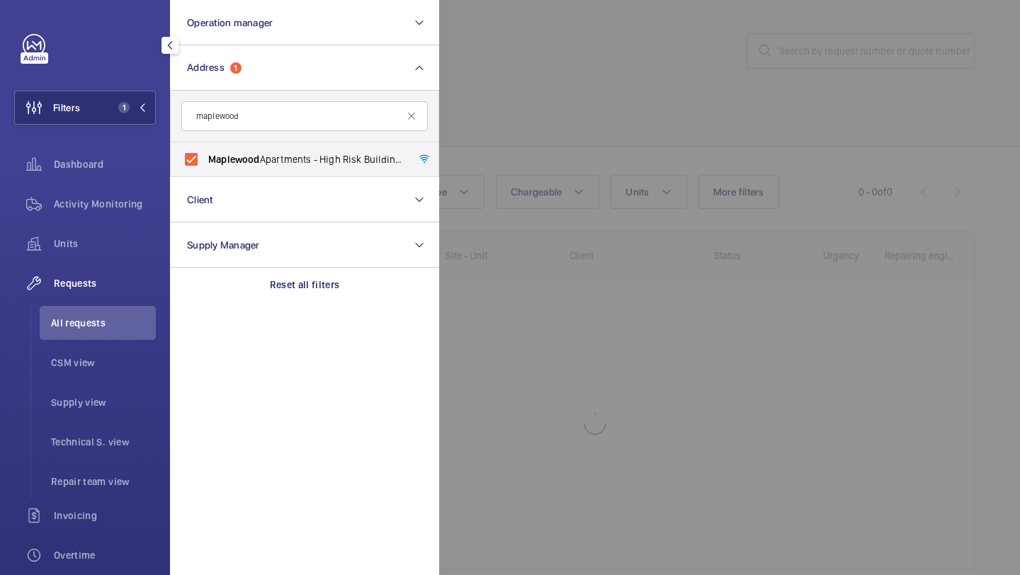
click at [533, 79] on div at bounding box center [949, 287] width 1020 height 575
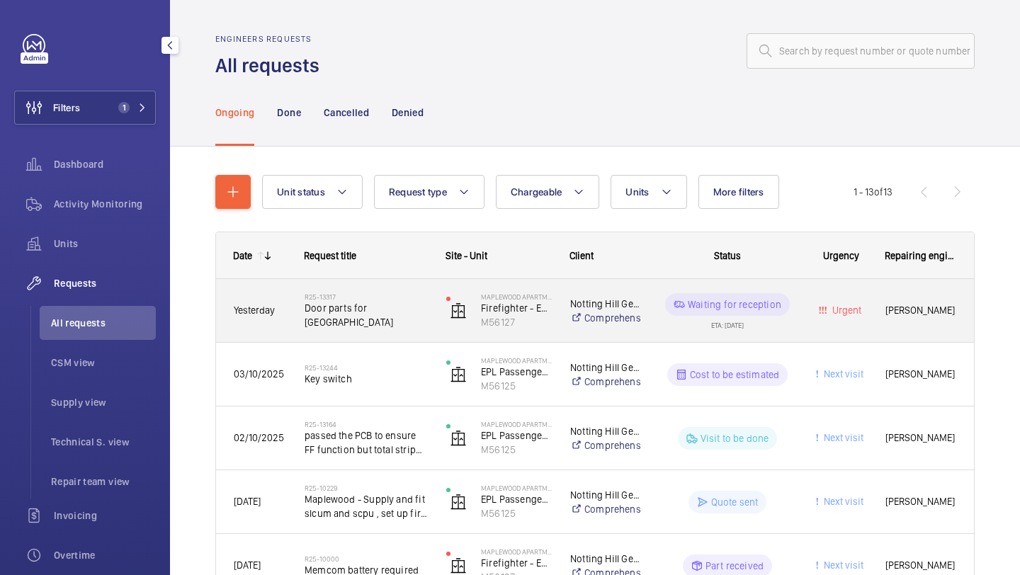
click at [346, 320] on span "Door parts for [GEOGRAPHIC_DATA]" at bounding box center [366, 315] width 123 height 28
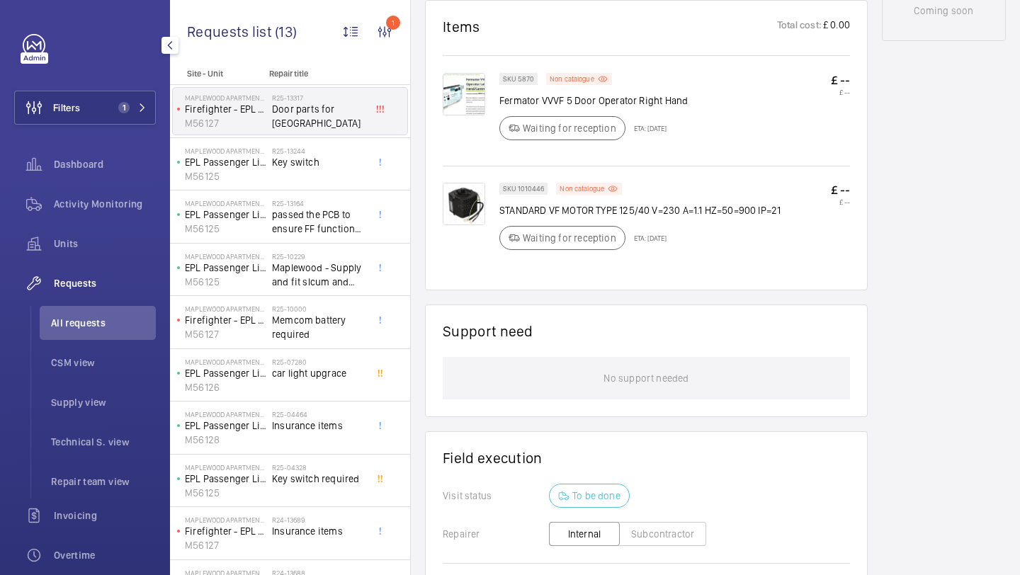
scroll to position [570, 0]
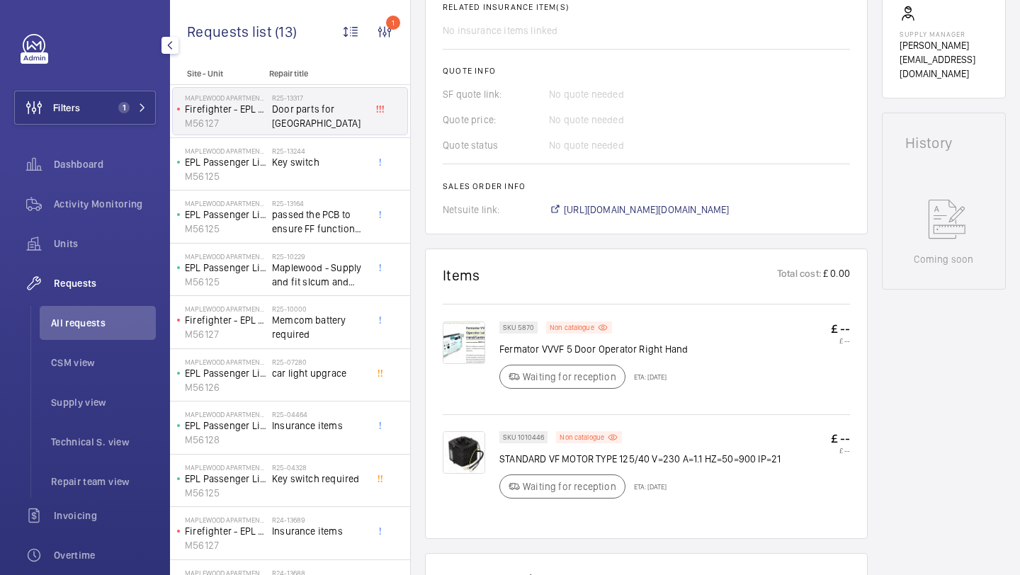
click at [604, 204] on span "https://6461500.app.netsuite.com/app/accounting/transactions/salesord.nl?id=307…" at bounding box center [647, 210] width 166 height 14
